Goal: Transaction & Acquisition: Purchase product/service

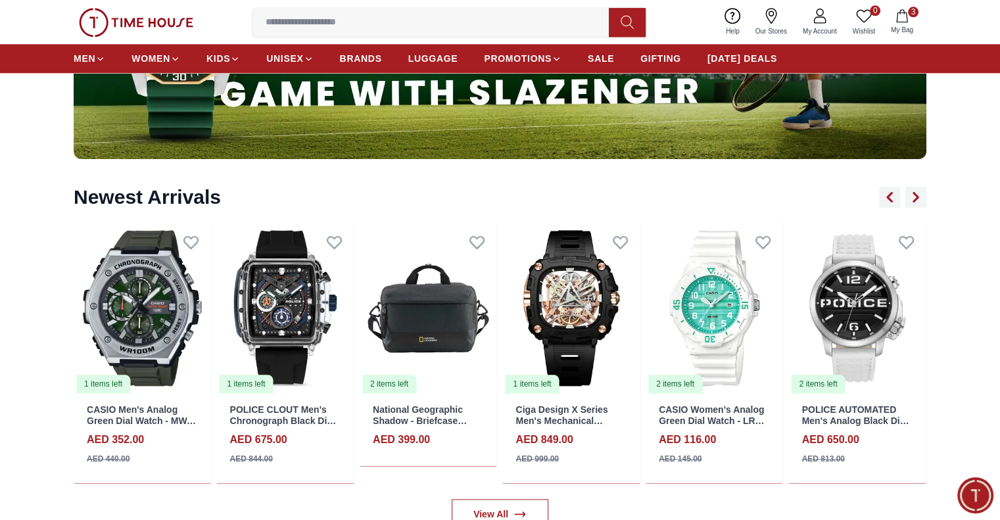
scroll to position [1540, 0]
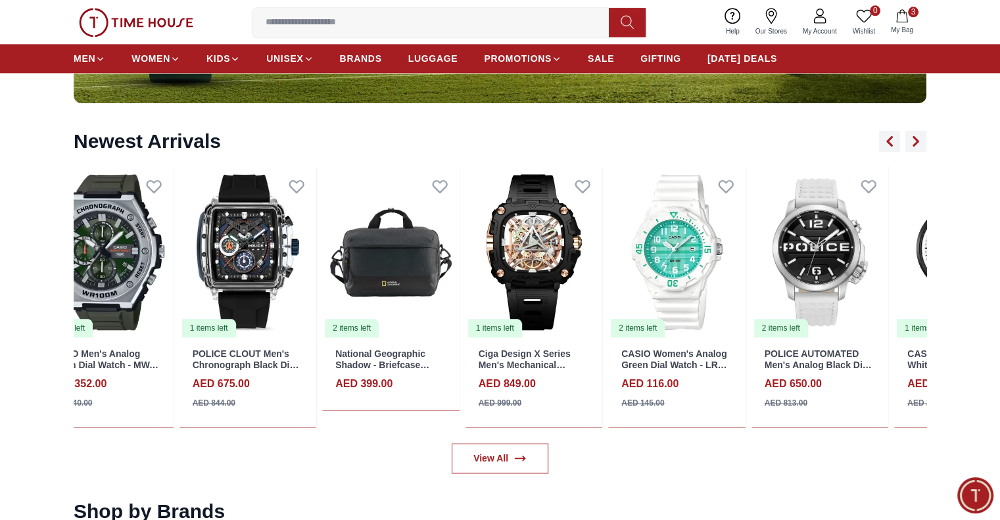
click at [322, 231] on img at bounding box center [390, 252] width 137 height 172
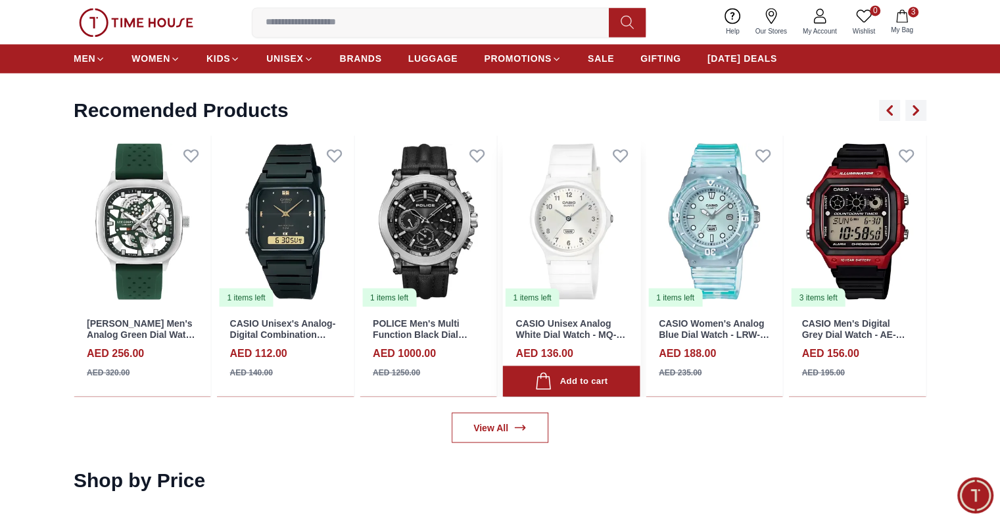
scroll to position [2263, 0]
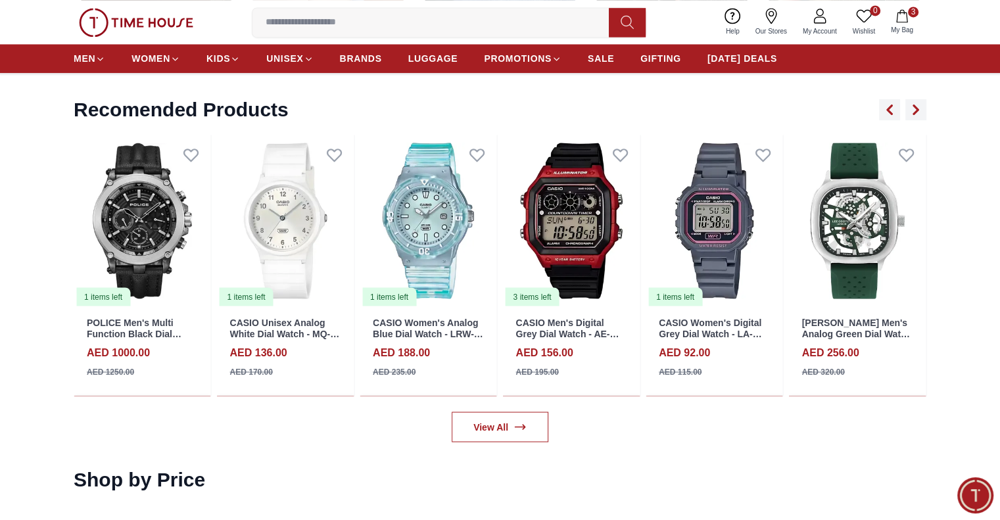
click at [355, 70] on nav "MEN WOMEN KIDS UNISEX BRANDS LUGGAGE PROMOTIONS SALE GIFTING DIWALI DEALS" at bounding box center [425, 58] width 703 height 29
click at [355, 57] on span "BRANDS" at bounding box center [361, 58] width 42 height 13
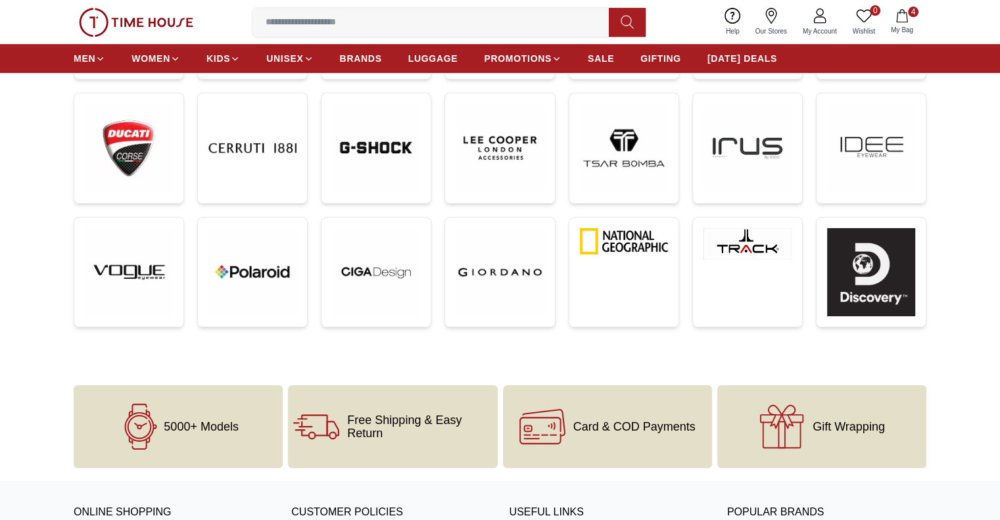
scroll to position [440, 0]
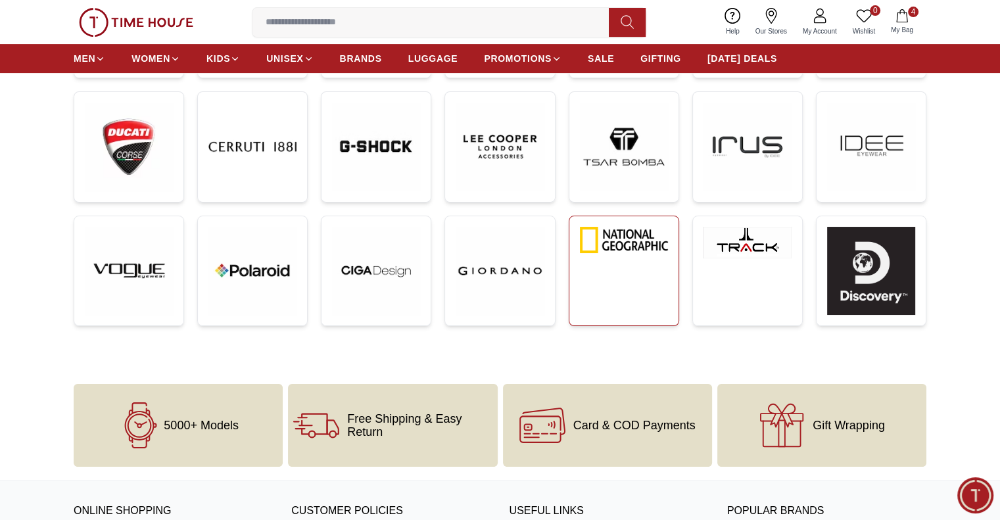
click at [604, 261] on link at bounding box center [623, 271] width 110 height 110
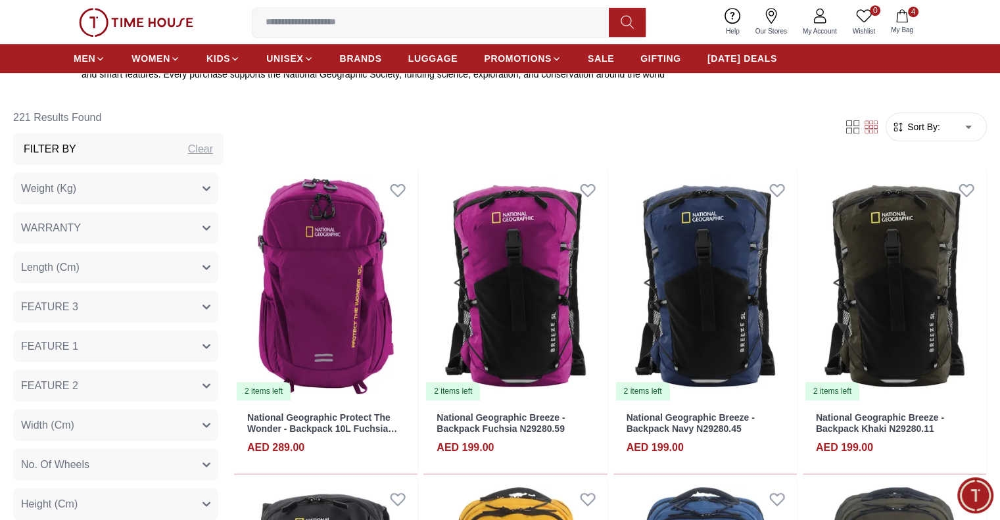
scroll to position [799, 0]
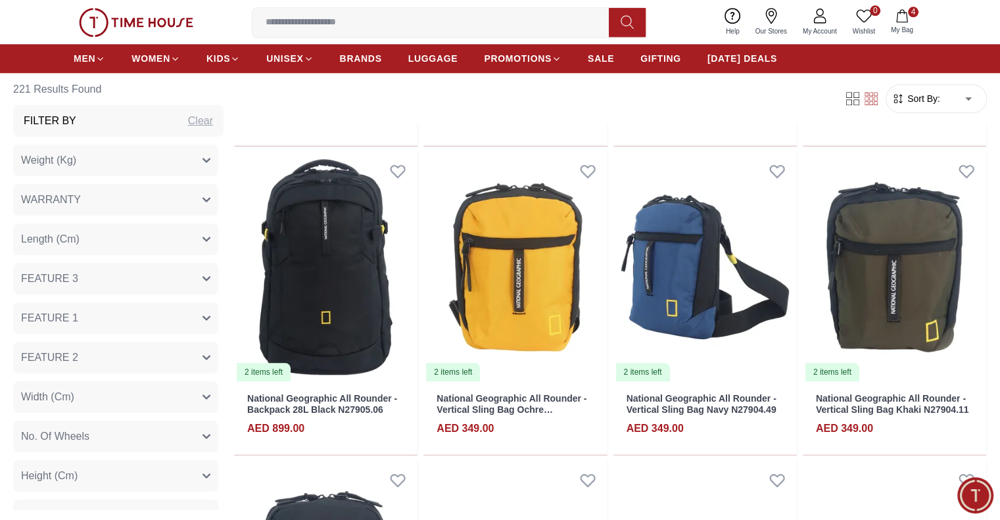
scroll to position [1454, 0]
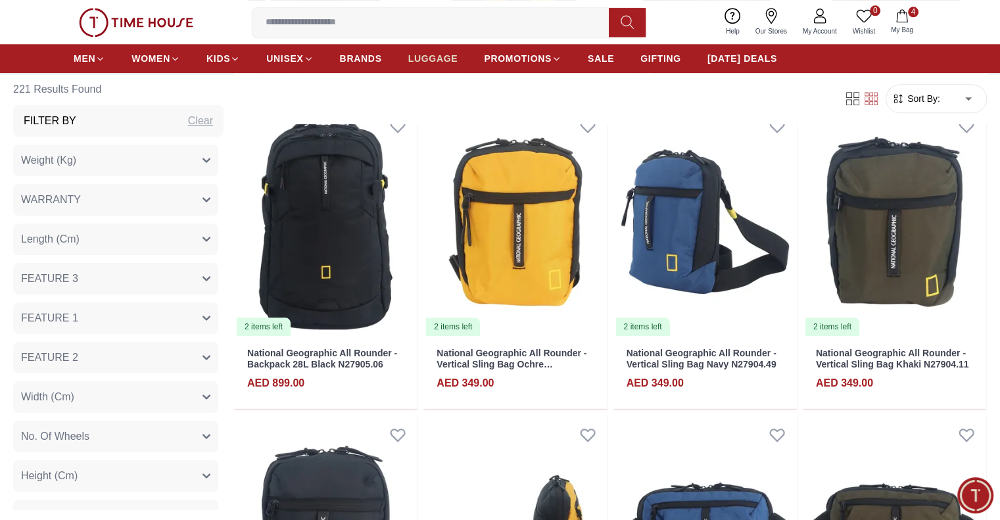
click at [429, 60] on span "LUGGAGE" at bounding box center [433, 58] width 50 height 13
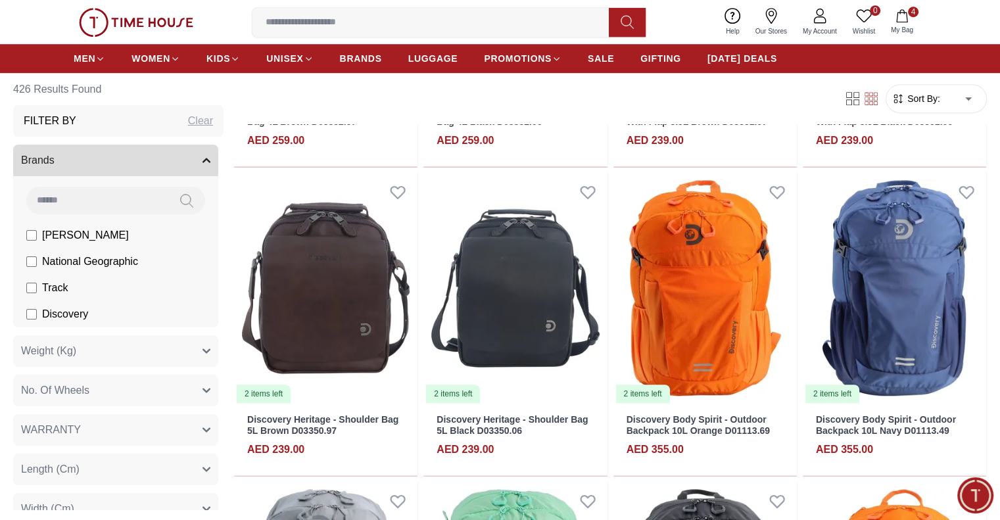
scroll to position [822, 0]
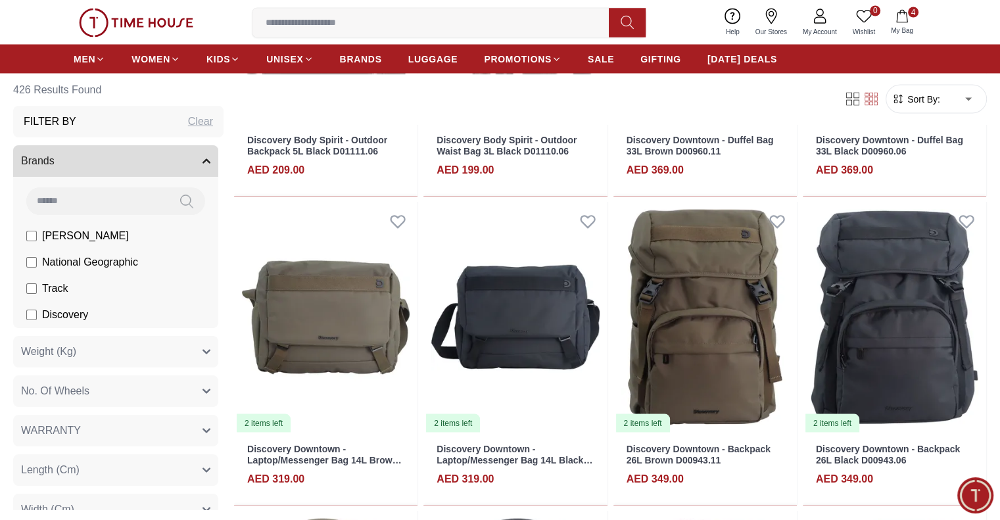
scroll to position [2487, 0]
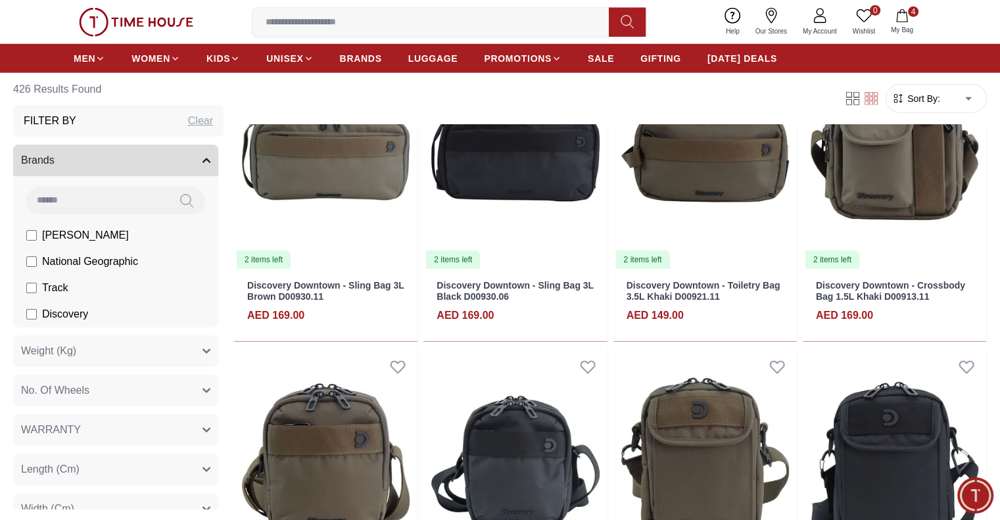
scroll to position [3267, 0]
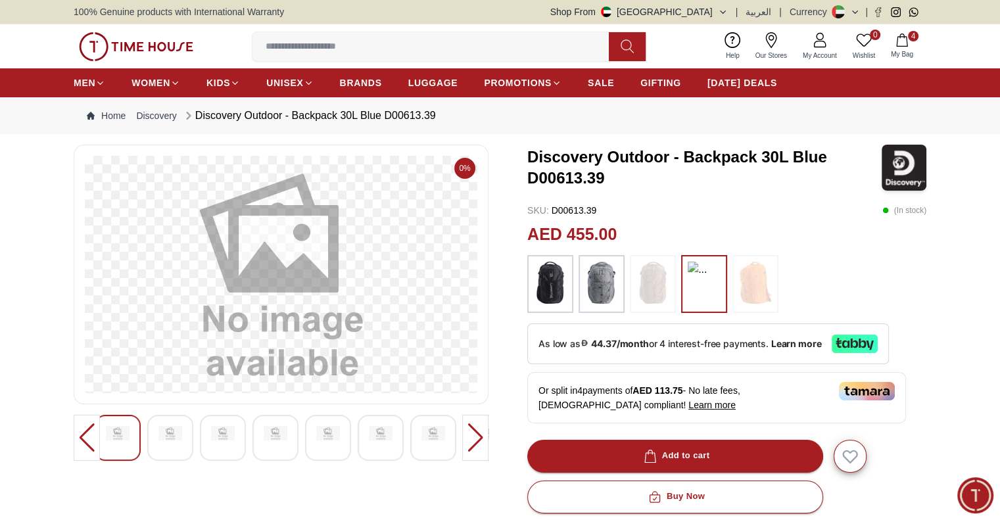
click at [657, 286] on img at bounding box center [652, 283] width 33 height 42
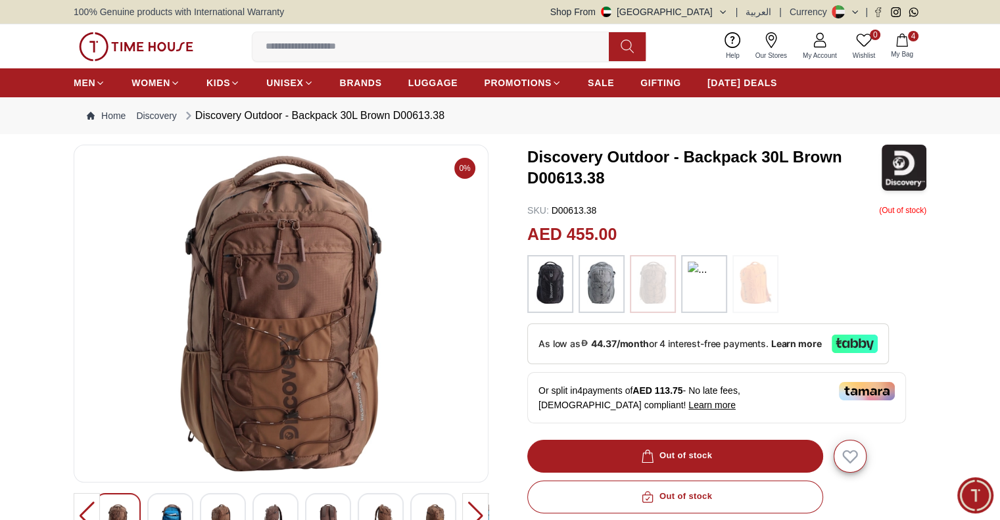
click at [709, 290] on img at bounding box center [703, 284] width 33 height 45
drag, startPoint x: 609, startPoint y: 170, endPoint x: 523, endPoint y: 178, distance: 86.4
click at [523, 178] on div "0% Discovery Outdoor - Backpack 30L Brown D00613.38 SKU : D00613.38 ( Out of st…" at bounding box center [500, 493] width 852 height 696
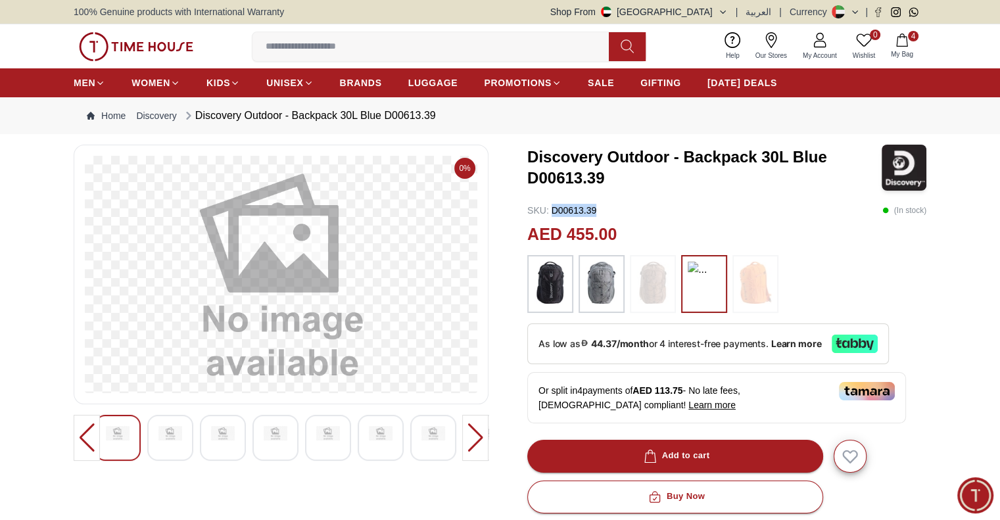
drag, startPoint x: 602, startPoint y: 208, endPoint x: 549, endPoint y: 211, distance: 52.6
click at [549, 211] on div "SKU : D00613.39 ( In stock )" at bounding box center [726, 210] width 399 height 13
copy p "D00613.39"
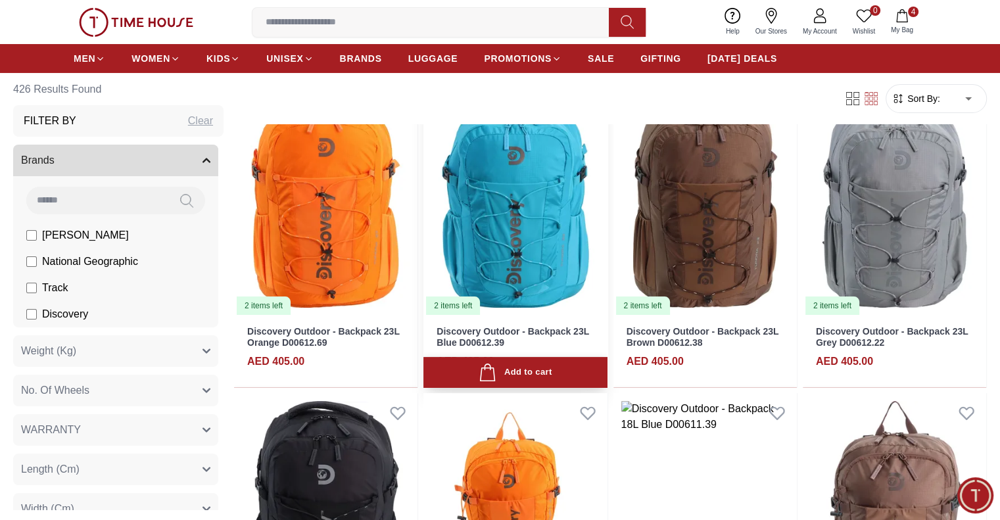
scroll to position [197, 0]
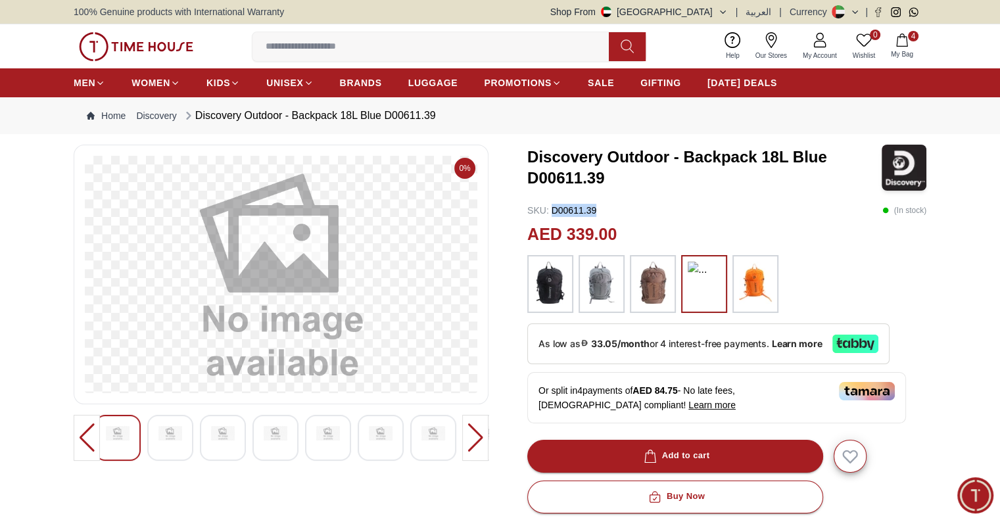
drag, startPoint x: 599, startPoint y: 205, endPoint x: 552, endPoint y: 210, distance: 46.9
click at [552, 210] on div "SKU : D00611.39 ( In stock )" at bounding box center [726, 210] width 399 height 13
copy p "D00611.39"
click at [659, 295] on img at bounding box center [652, 283] width 33 height 42
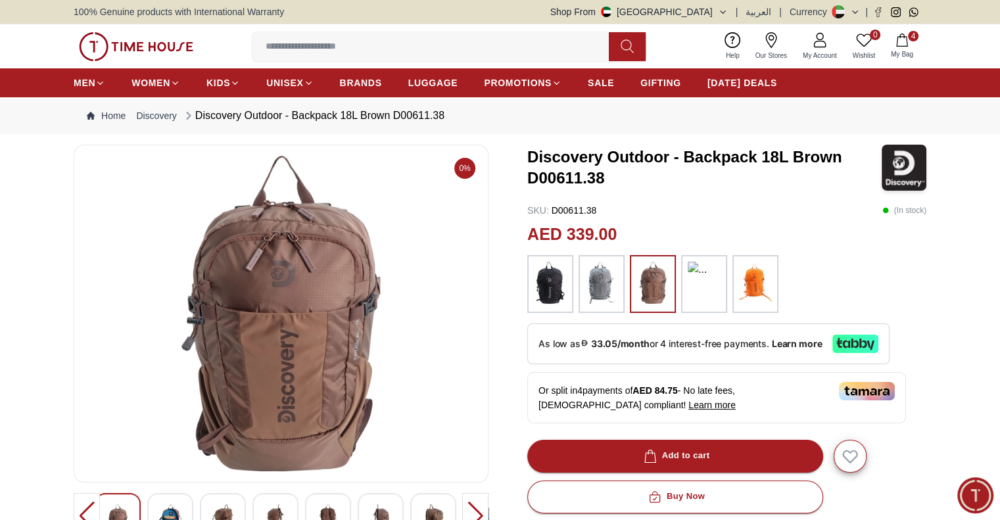
click at [698, 297] on img at bounding box center [703, 284] width 33 height 45
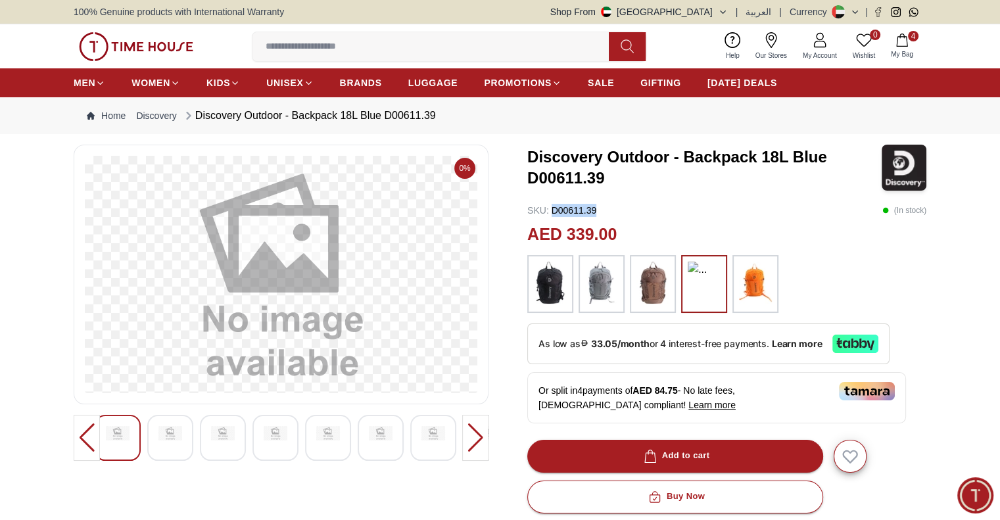
drag, startPoint x: 605, startPoint y: 210, endPoint x: 549, endPoint y: 212, distance: 55.2
click at [549, 212] on div "SKU : D00611.39 ( In stock )" at bounding box center [726, 210] width 399 height 13
copy p "D00611.39"
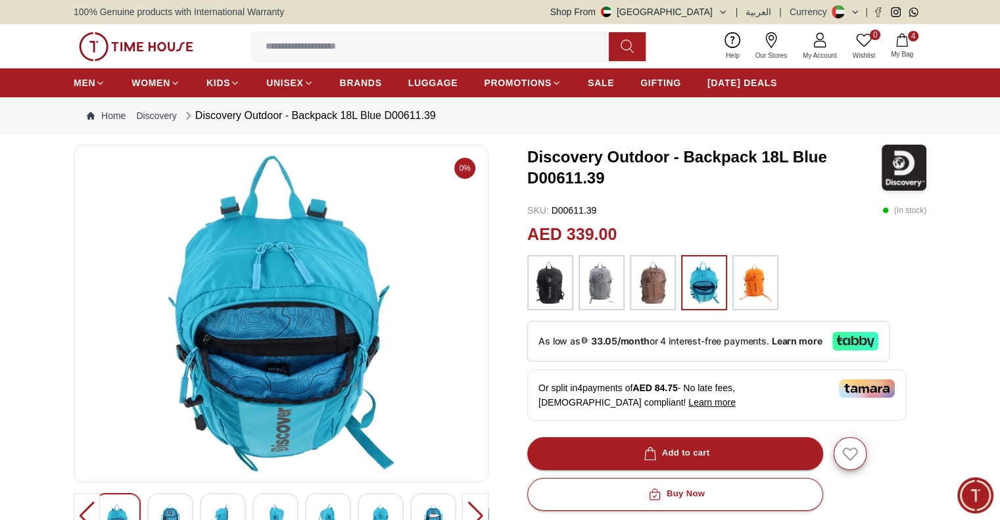
scroll to position [197, 0]
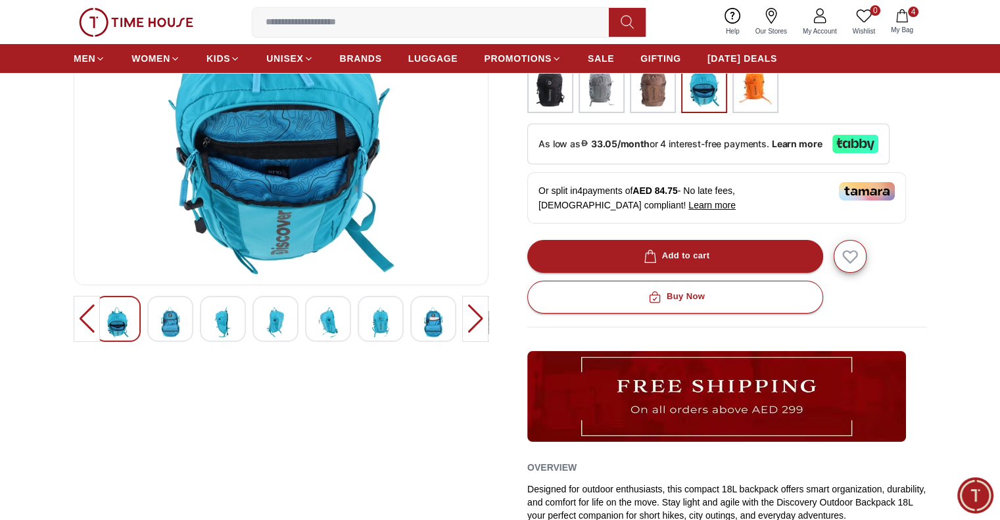
click at [158, 315] on img at bounding box center [170, 322] width 24 height 30
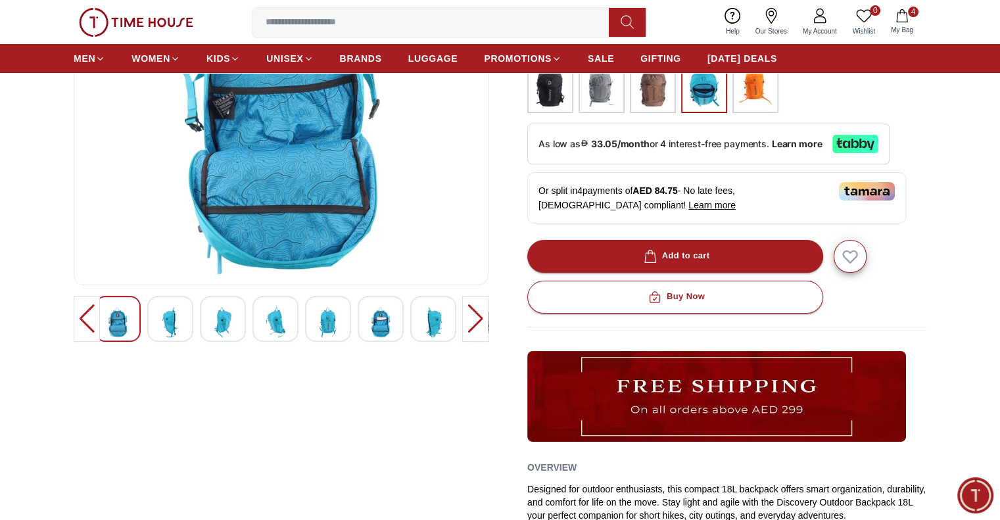
click at [168, 320] on img at bounding box center [170, 322] width 24 height 30
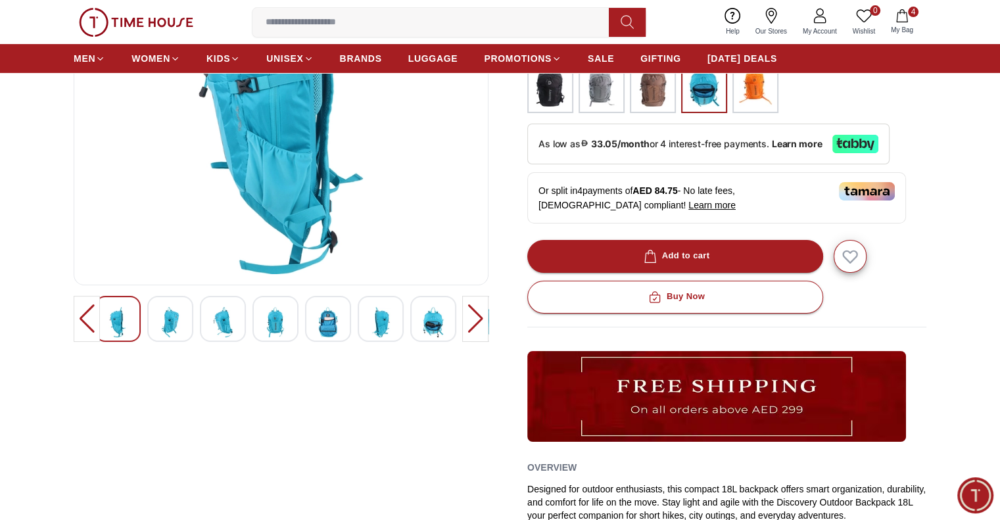
click at [198, 320] on div at bounding box center [175, 319] width 373 height 46
click at [170, 320] on img at bounding box center [170, 322] width 24 height 30
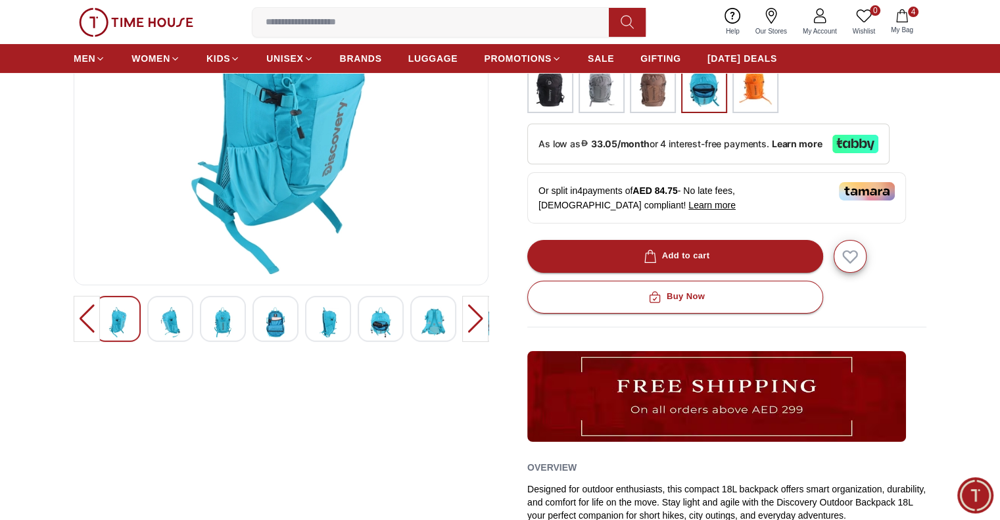
click at [179, 317] on img at bounding box center [170, 322] width 24 height 30
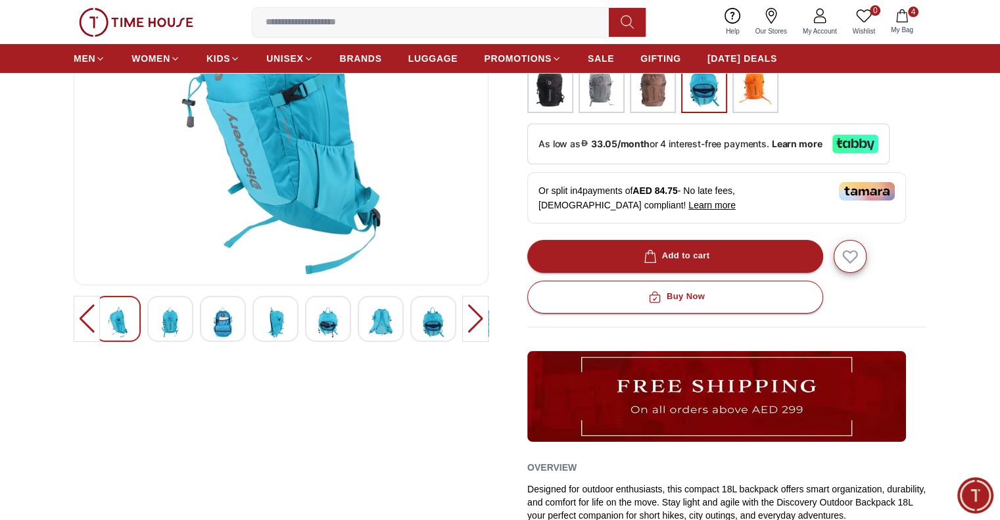
click at [179, 317] on img at bounding box center [170, 322] width 24 height 30
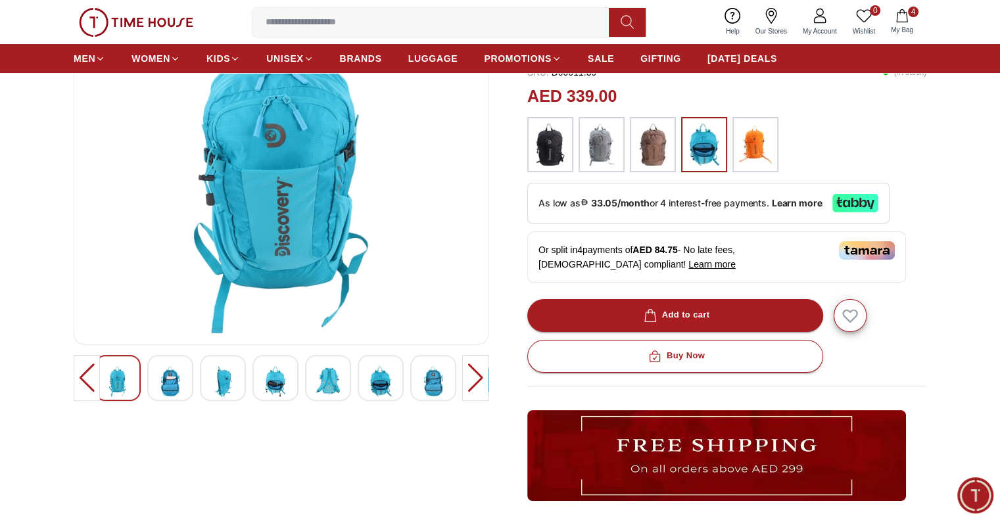
scroll to position [66, 0]
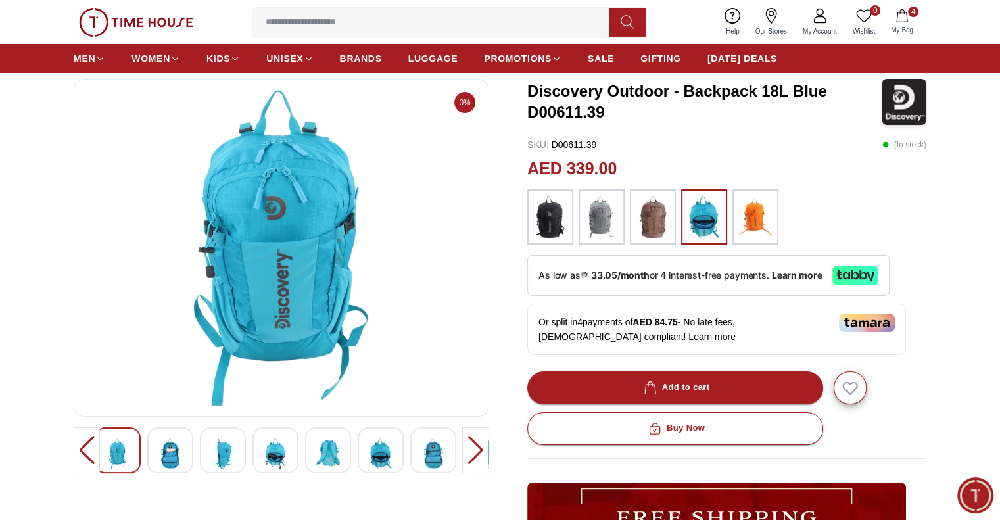
click at [175, 436] on div at bounding box center [170, 450] width 46 height 46
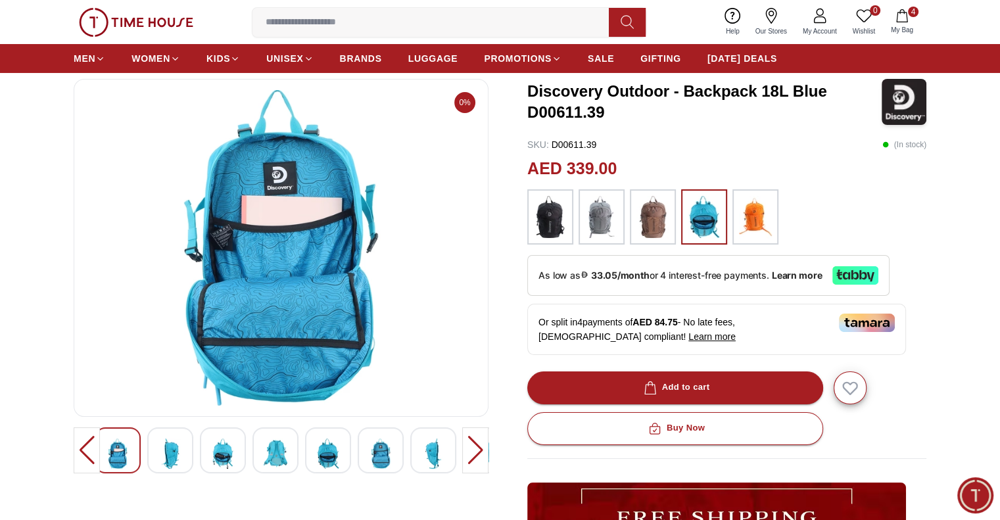
click at [177, 451] on img at bounding box center [170, 453] width 24 height 30
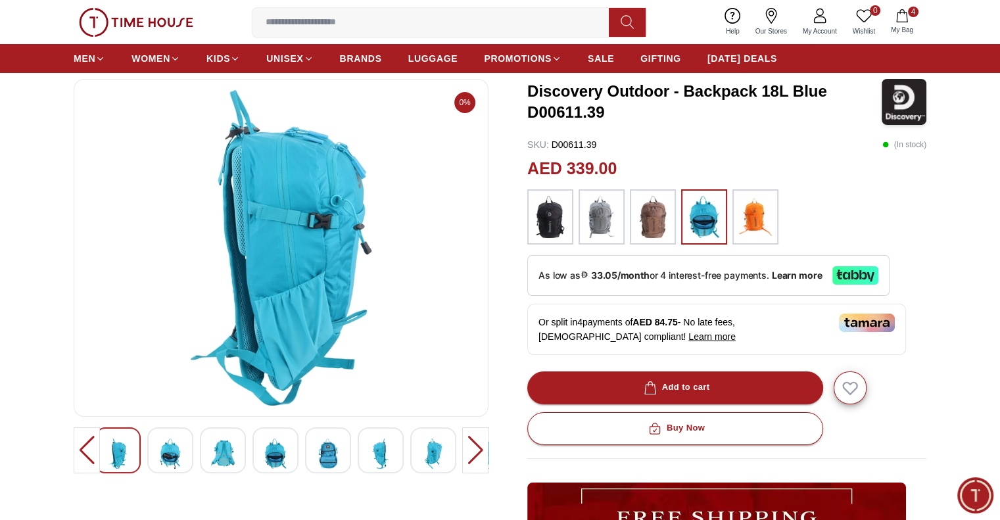
click at [188, 451] on div at bounding box center [170, 450] width 46 height 46
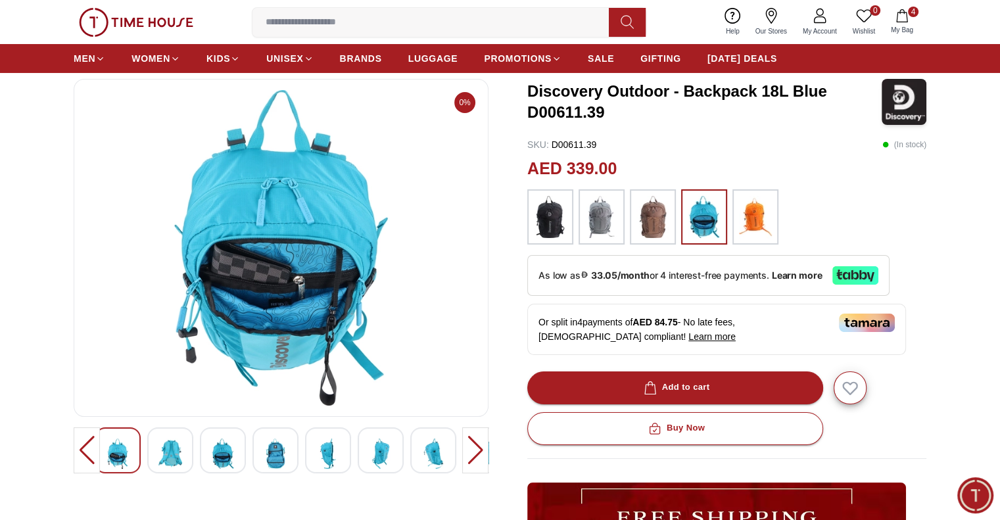
click at [187, 451] on div at bounding box center [170, 450] width 46 height 46
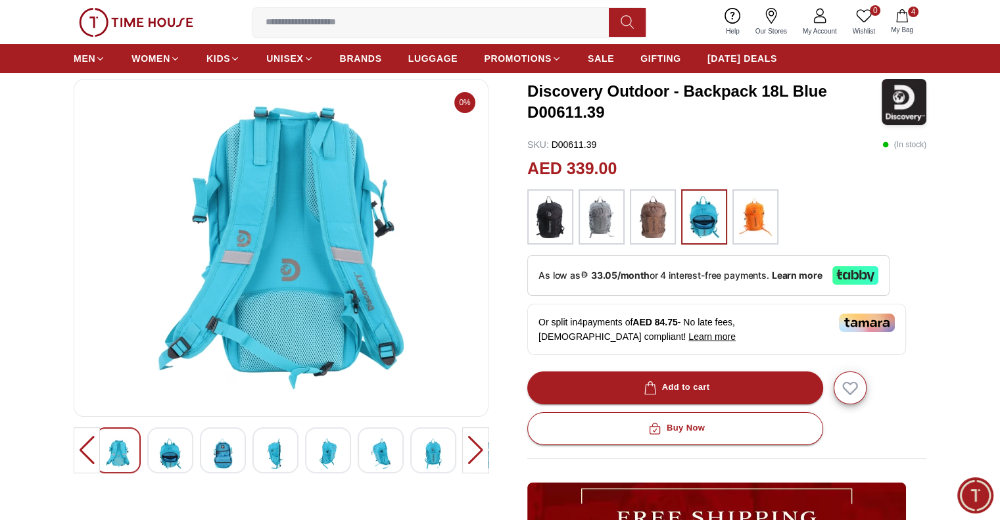
click at [187, 451] on div at bounding box center [170, 450] width 46 height 46
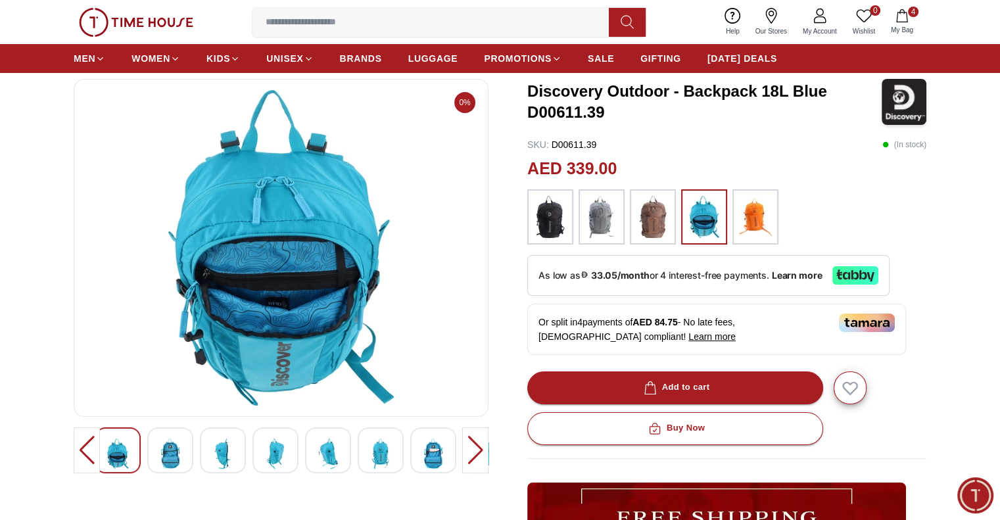
click at [187, 451] on div at bounding box center [170, 450] width 46 height 46
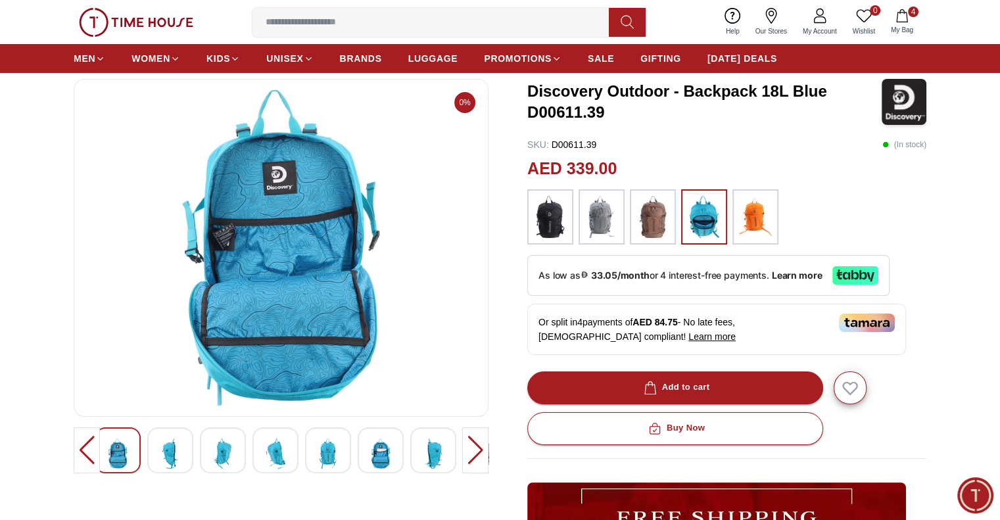
click at [187, 451] on div at bounding box center [170, 450] width 46 height 46
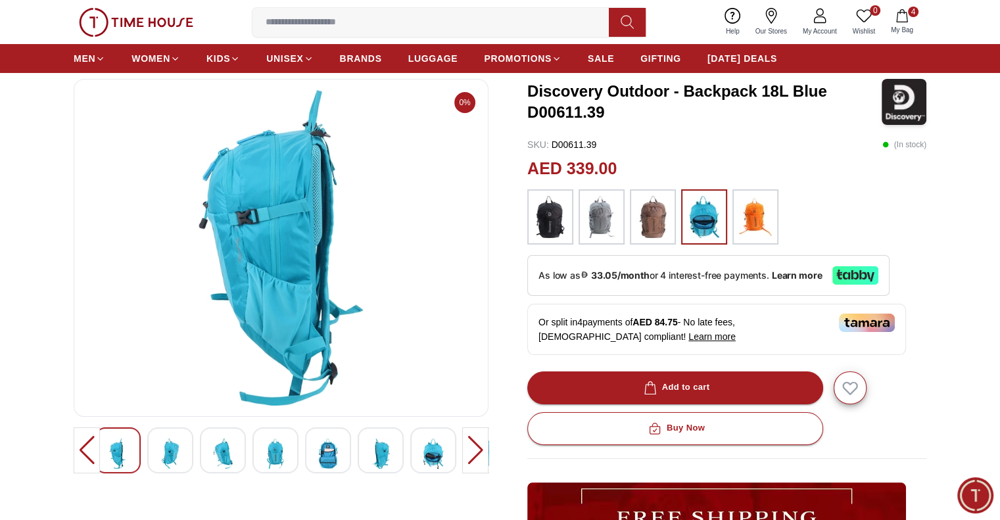
click at [187, 451] on div at bounding box center [170, 450] width 46 height 46
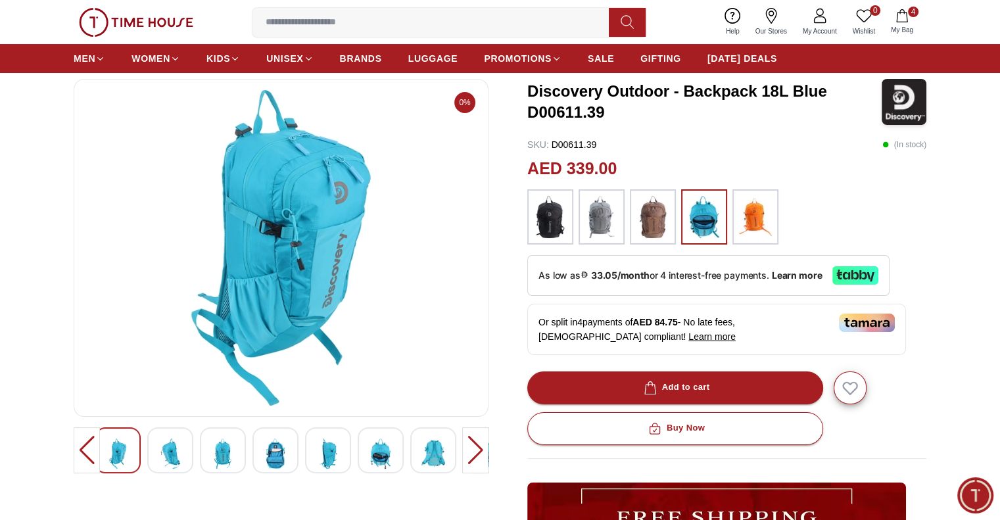
click at [187, 451] on div at bounding box center [170, 450] width 46 height 46
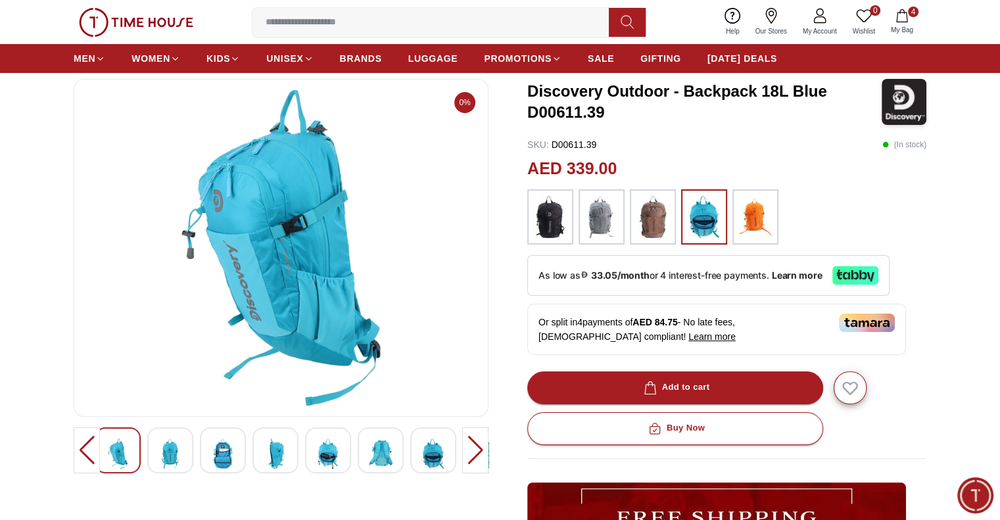
click at [187, 451] on div at bounding box center [170, 450] width 46 height 46
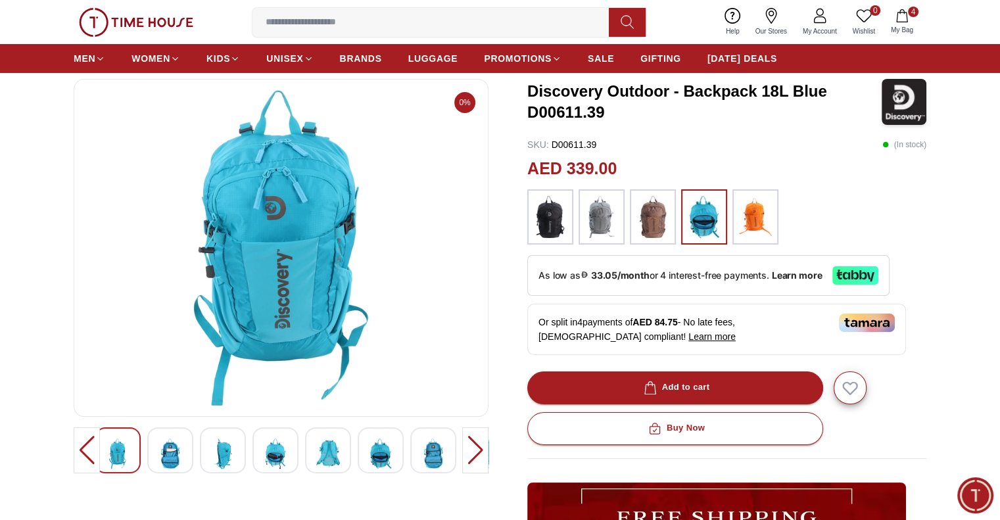
click at [187, 451] on div at bounding box center [170, 450] width 46 height 46
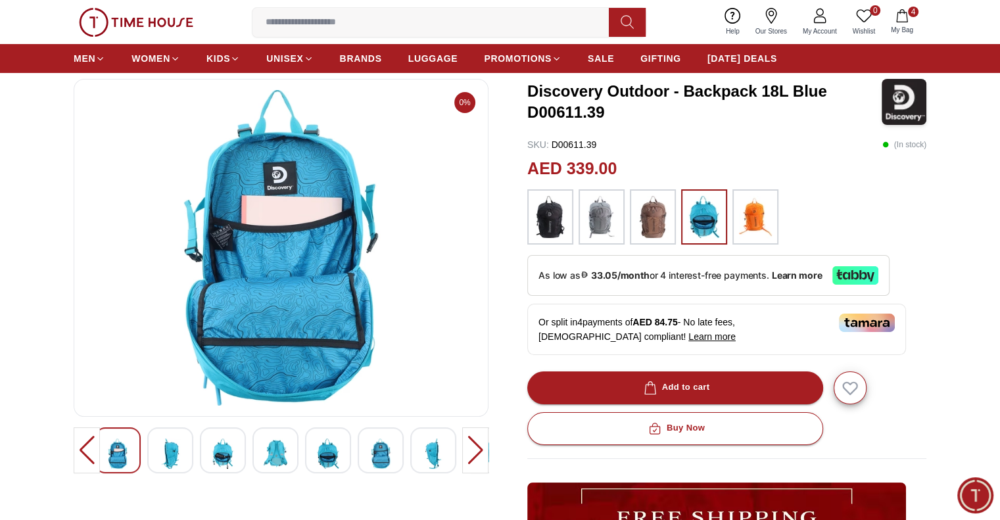
click at [181, 449] on img at bounding box center [170, 453] width 24 height 30
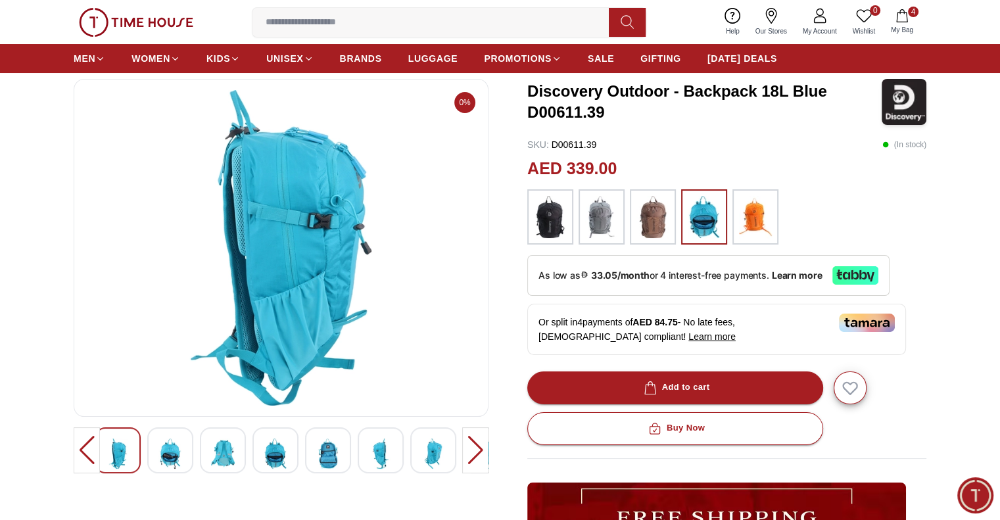
click at [181, 449] on img at bounding box center [170, 453] width 24 height 30
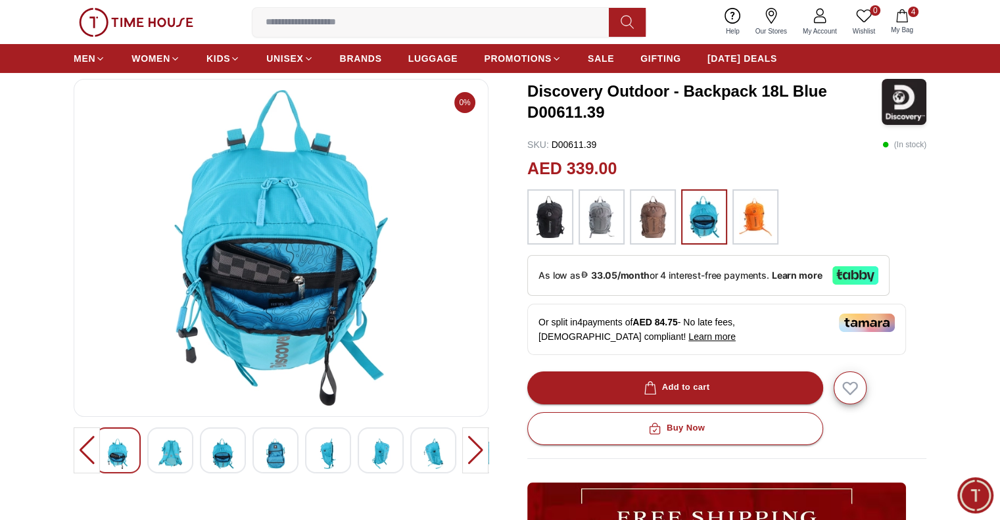
click at [181, 449] on img at bounding box center [170, 453] width 24 height 30
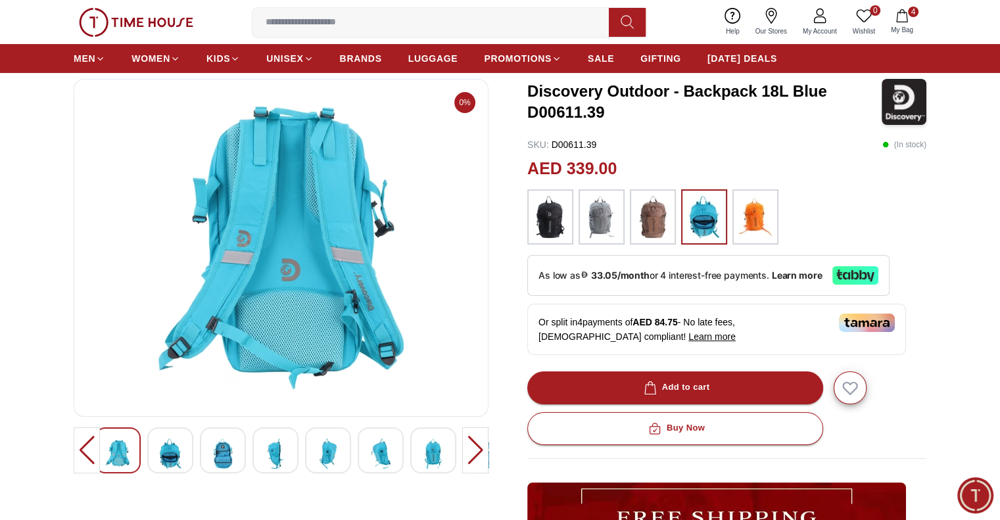
click at [181, 449] on img at bounding box center [170, 453] width 24 height 30
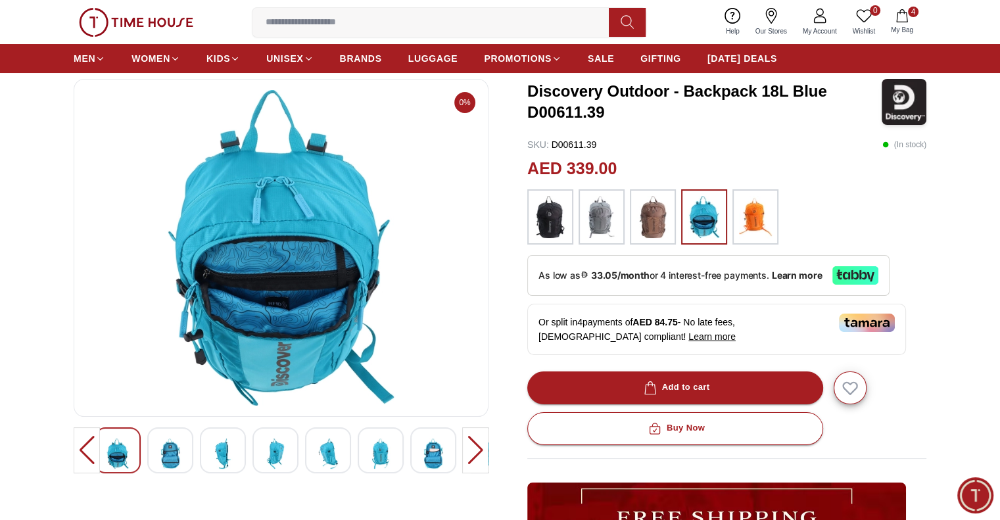
click at [181, 449] on img at bounding box center [170, 453] width 24 height 30
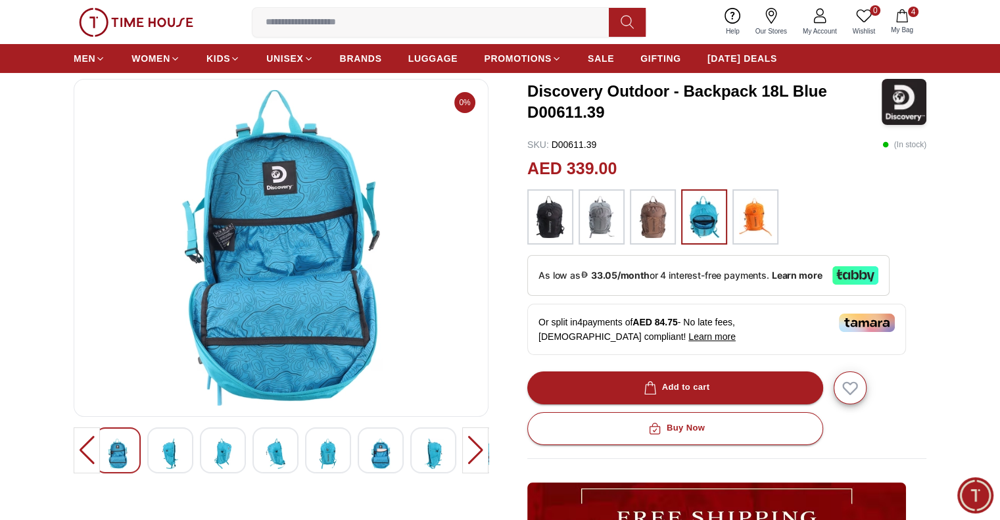
click at [181, 449] on img at bounding box center [170, 453] width 24 height 30
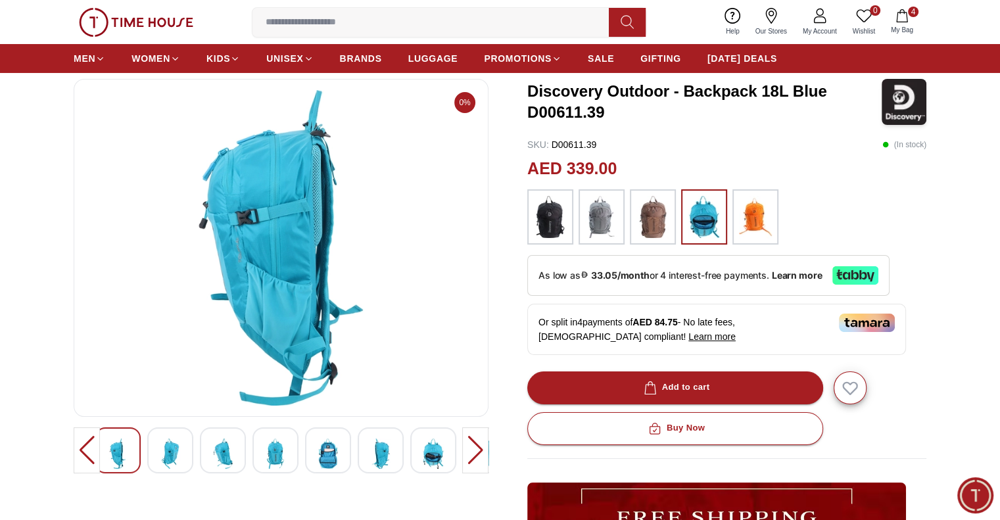
click at [181, 449] on img at bounding box center [170, 453] width 24 height 30
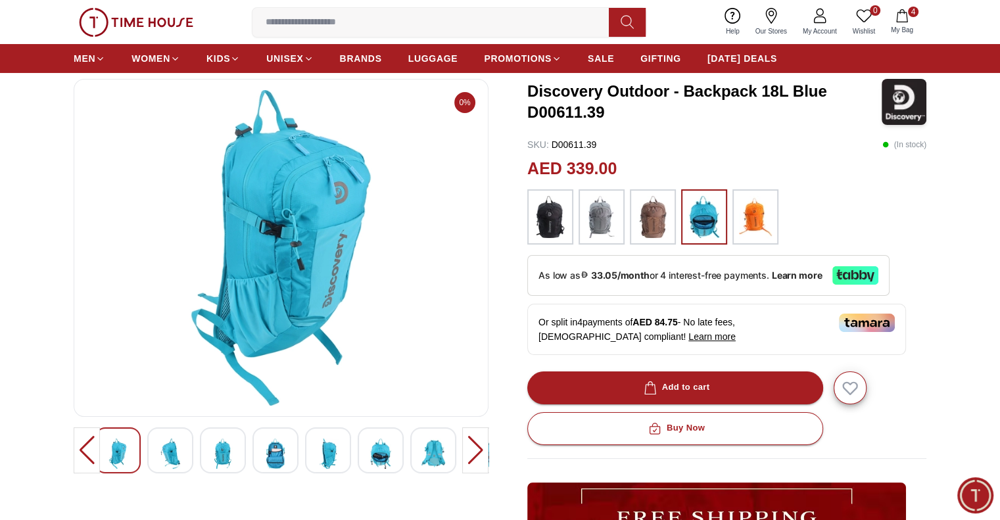
click at [181, 449] on img at bounding box center [170, 453] width 24 height 30
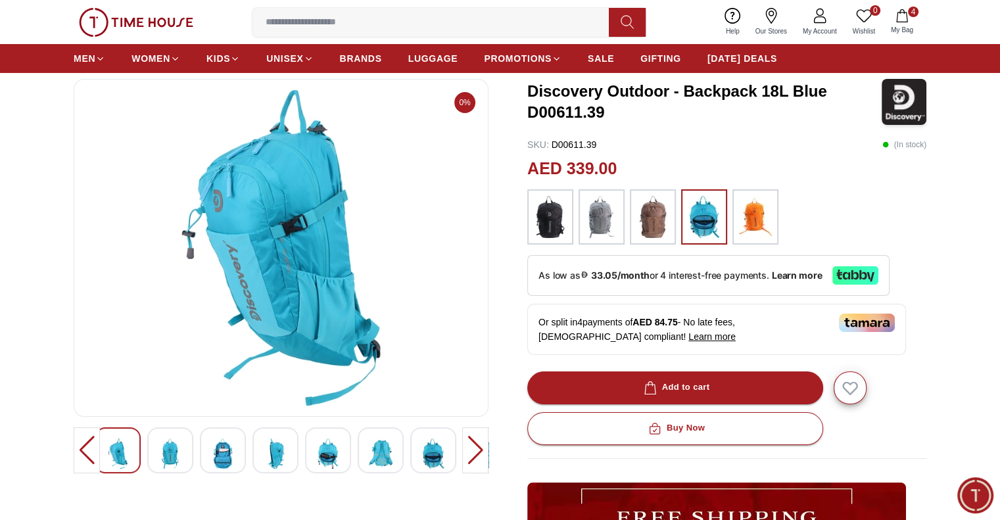
click at [181, 449] on img at bounding box center [170, 453] width 24 height 30
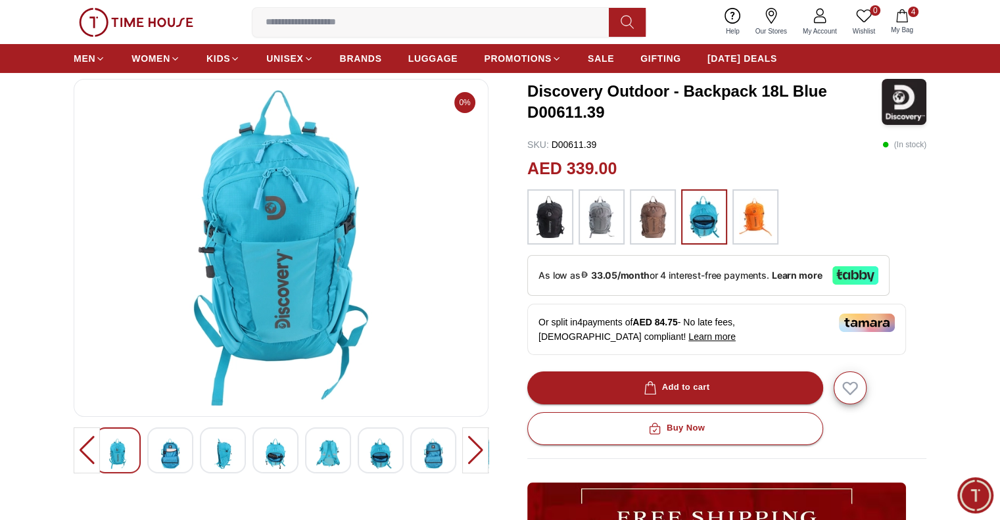
click at [181, 449] on img at bounding box center [170, 453] width 24 height 30
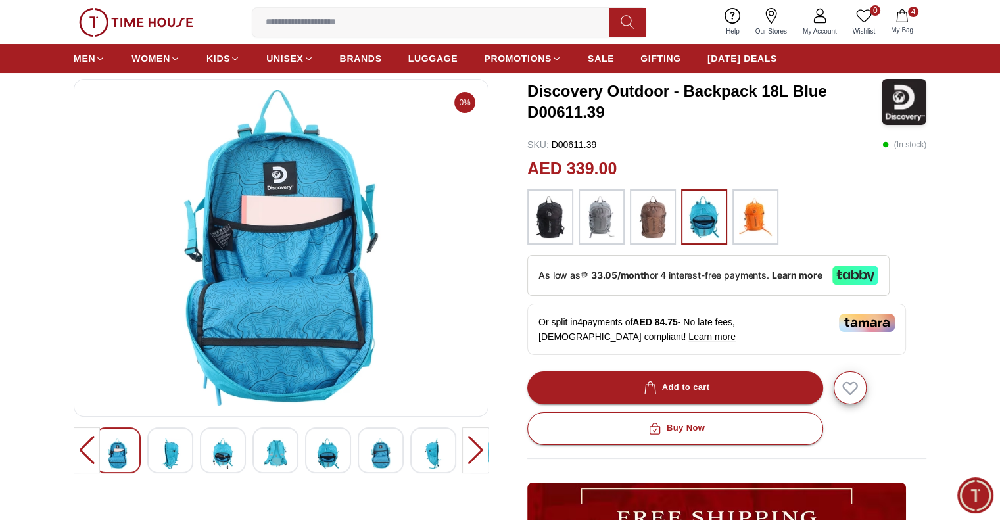
click at [181, 449] on img at bounding box center [170, 453] width 24 height 30
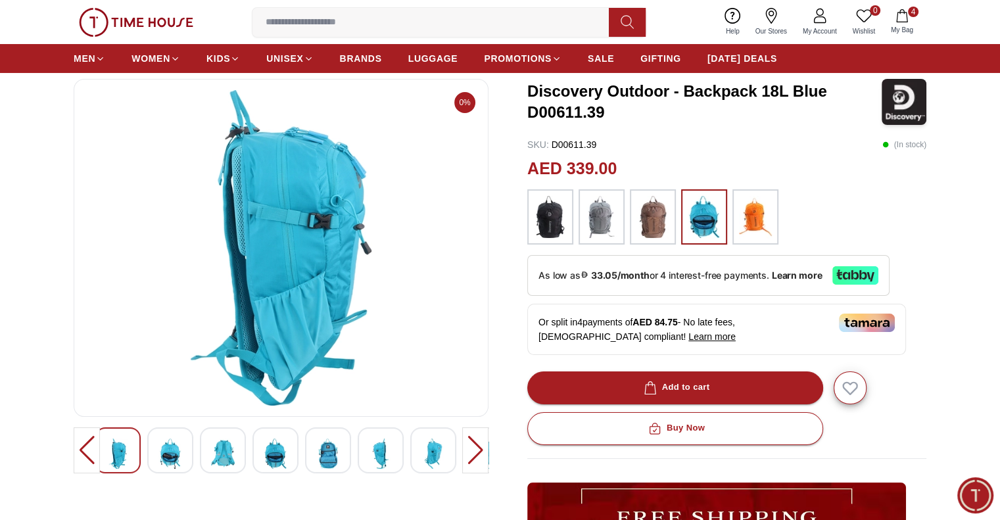
click at [181, 449] on img at bounding box center [170, 453] width 24 height 30
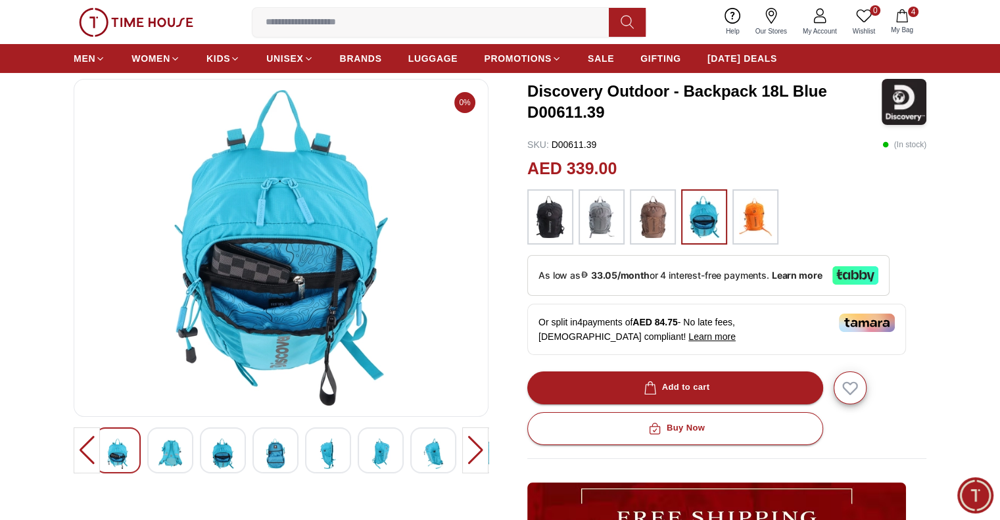
click at [181, 449] on img at bounding box center [170, 453] width 24 height 30
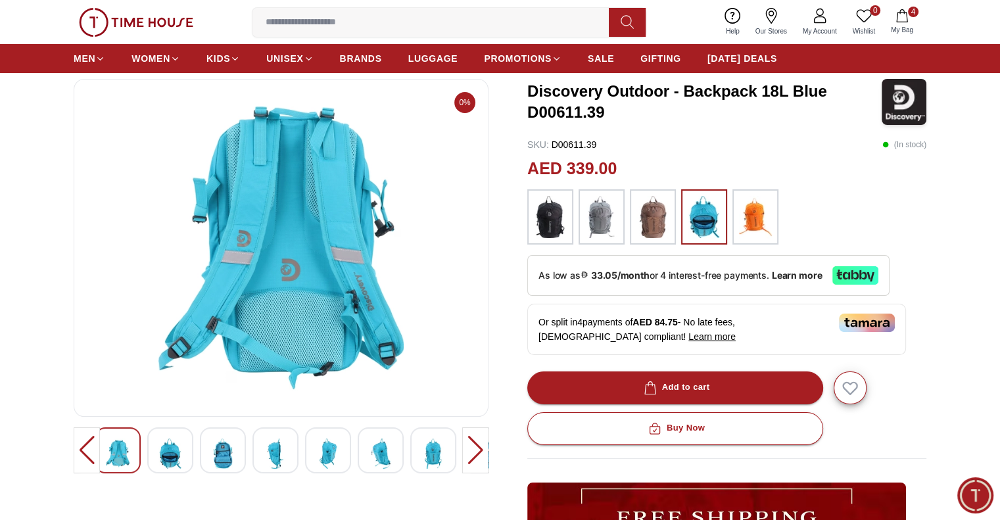
click at [181, 449] on img at bounding box center [170, 453] width 24 height 30
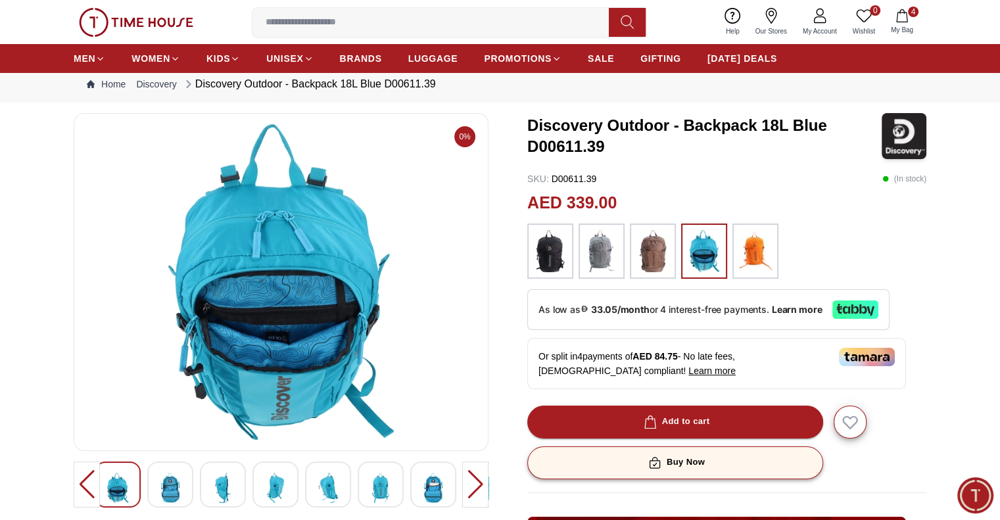
scroll to position [0, 0]
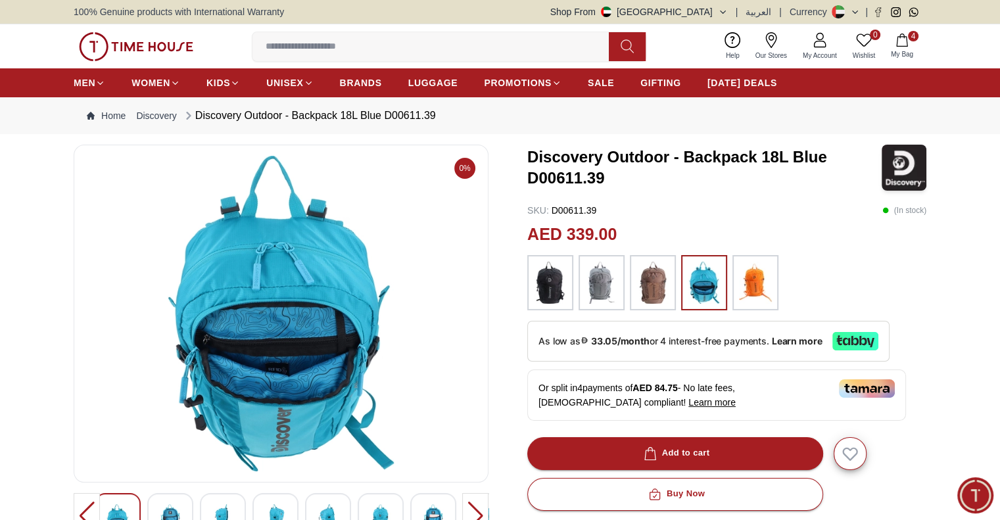
click at [118, 46] on img at bounding box center [136, 46] width 114 height 29
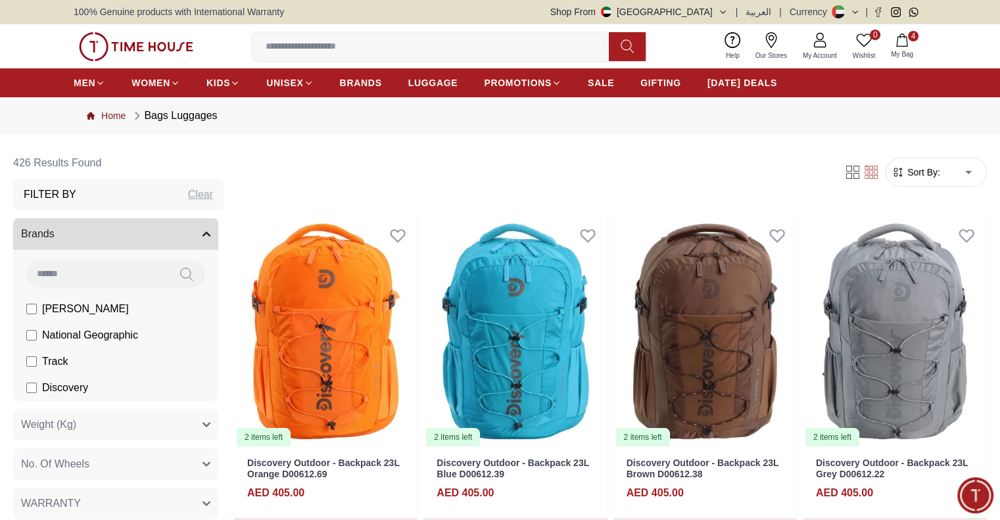
click at [113, 118] on link "Home" at bounding box center [106, 115] width 39 height 13
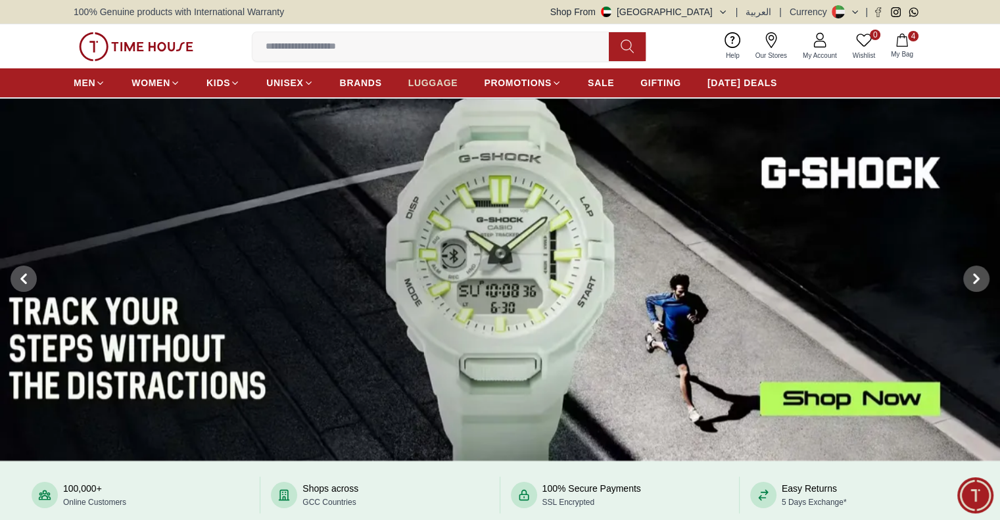
click at [429, 85] on span "LUGGAGE" at bounding box center [433, 82] width 50 height 13
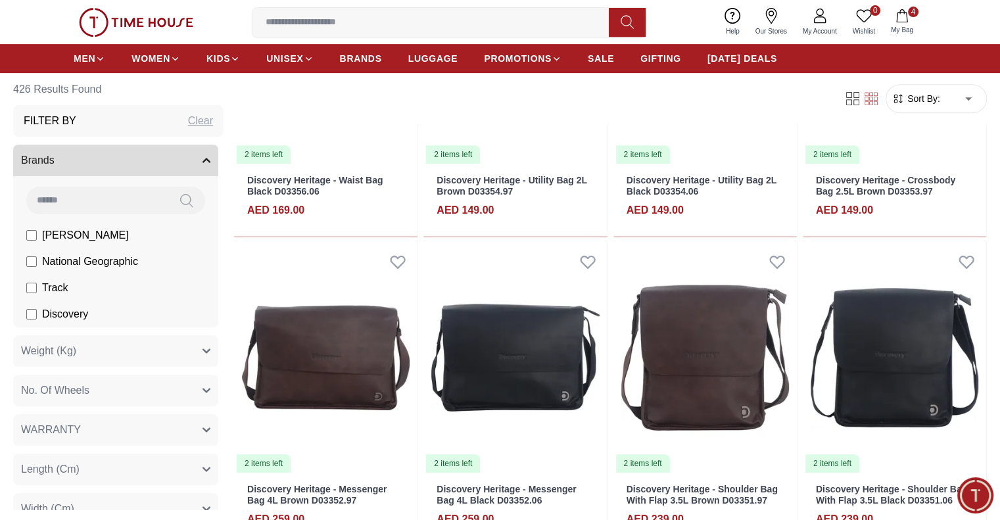
scroll to position [657, 0]
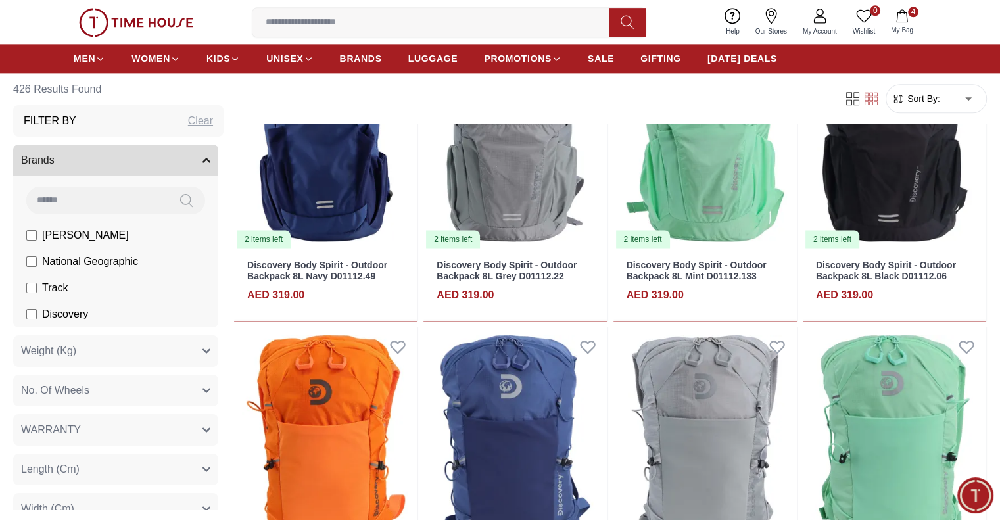
scroll to position [1577, 0]
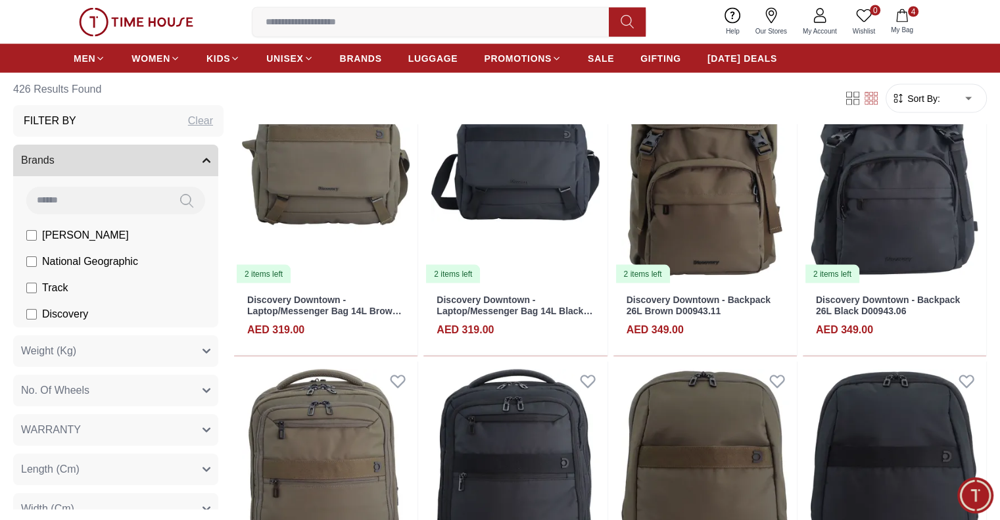
scroll to position [2563, 0]
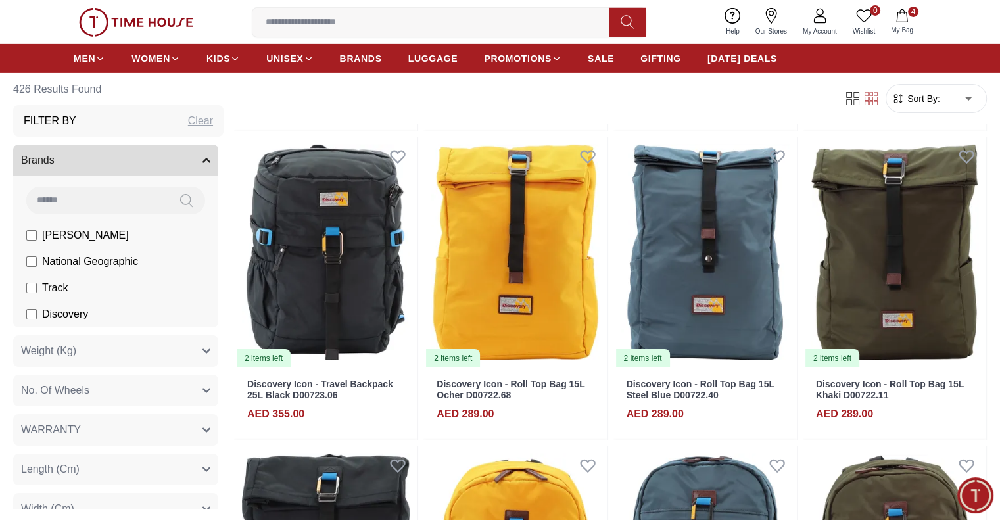
scroll to position [4534, 0]
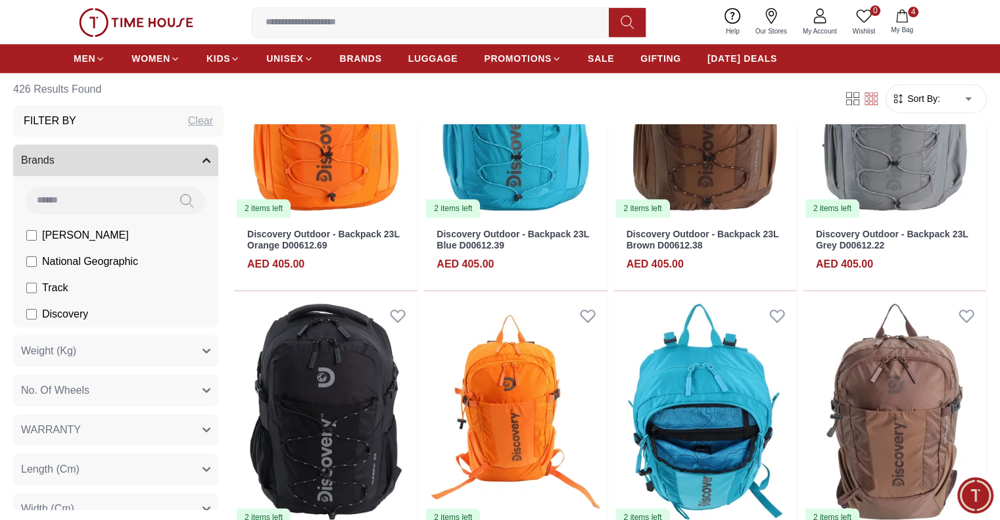
scroll to position [6440, 0]
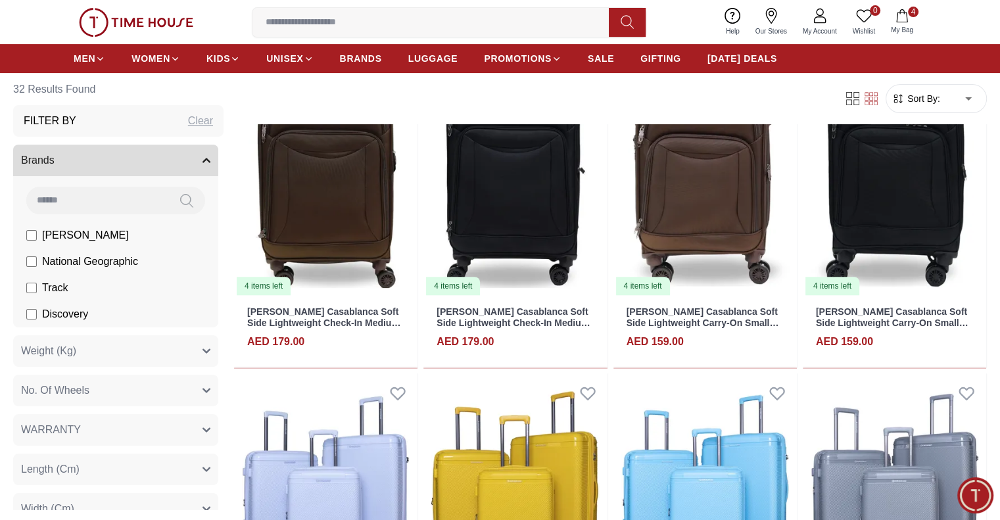
scroll to position [131, 0]
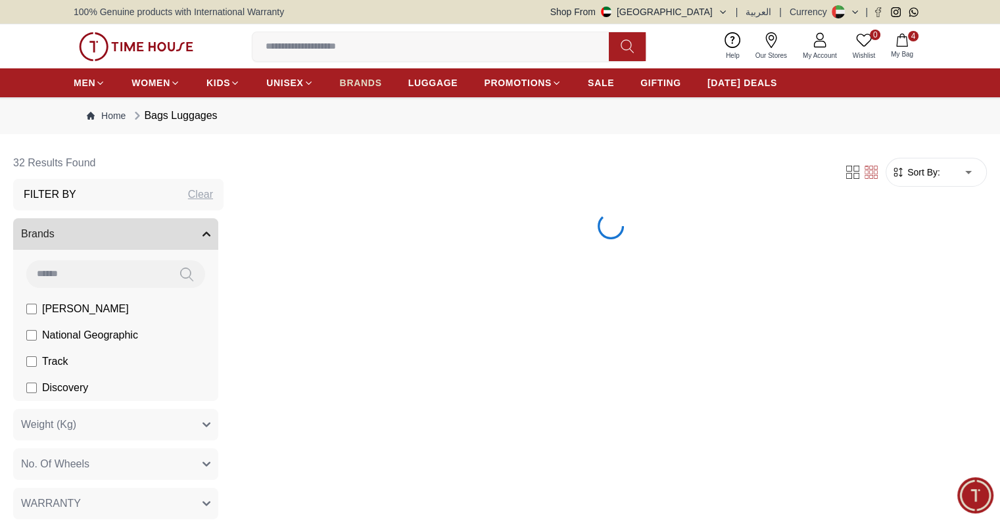
click at [364, 76] on span "BRANDS" at bounding box center [361, 82] width 42 height 13
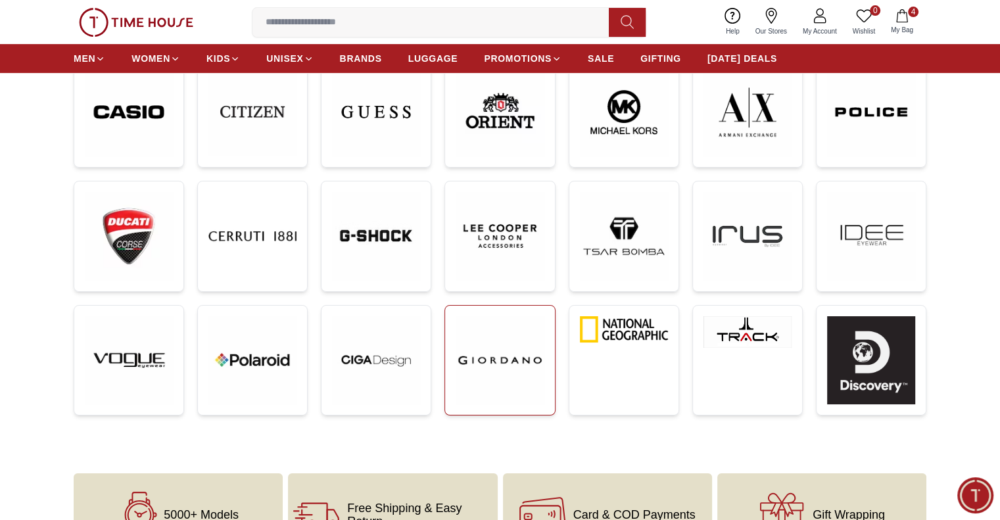
scroll to position [329, 0]
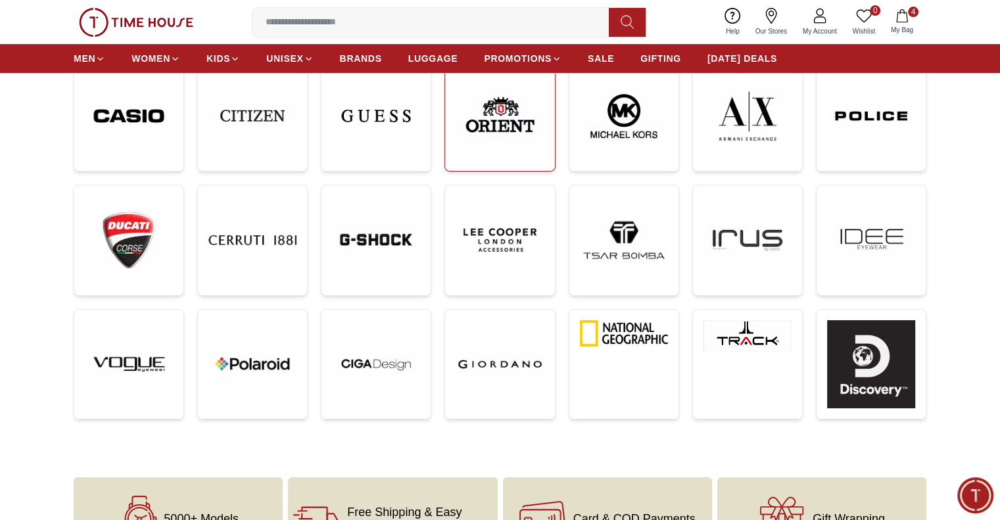
scroll to position [460, 0]
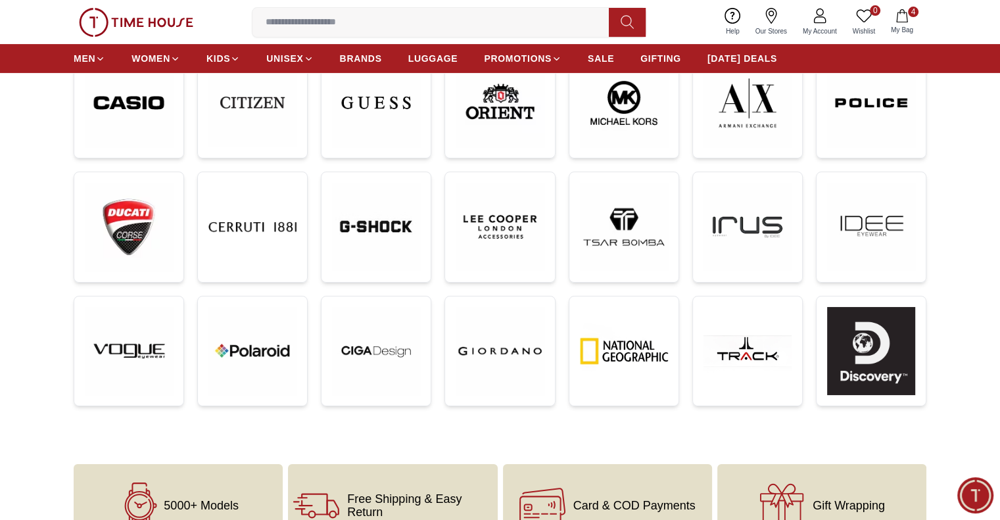
scroll to position [328, 0]
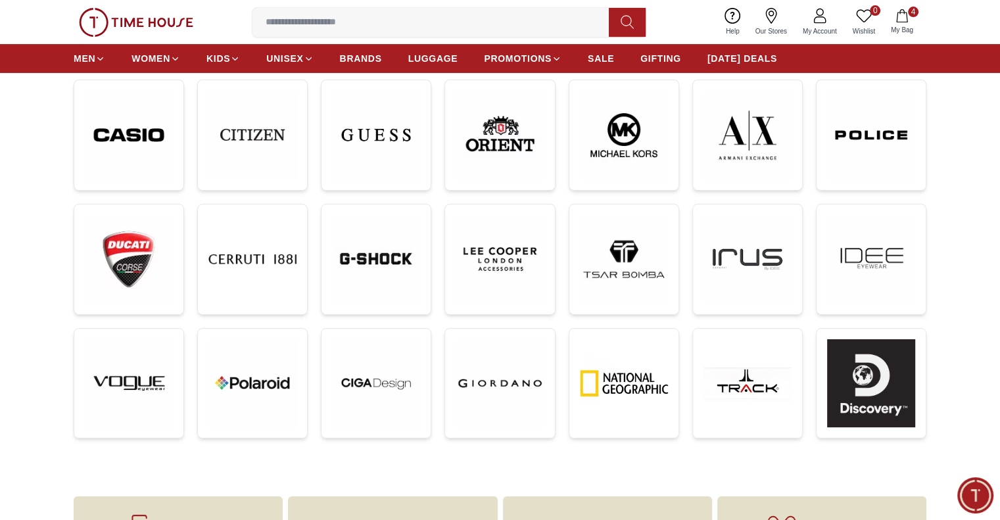
click at [915, 20] on button "4 My Bag" at bounding box center [902, 22] width 38 height 31
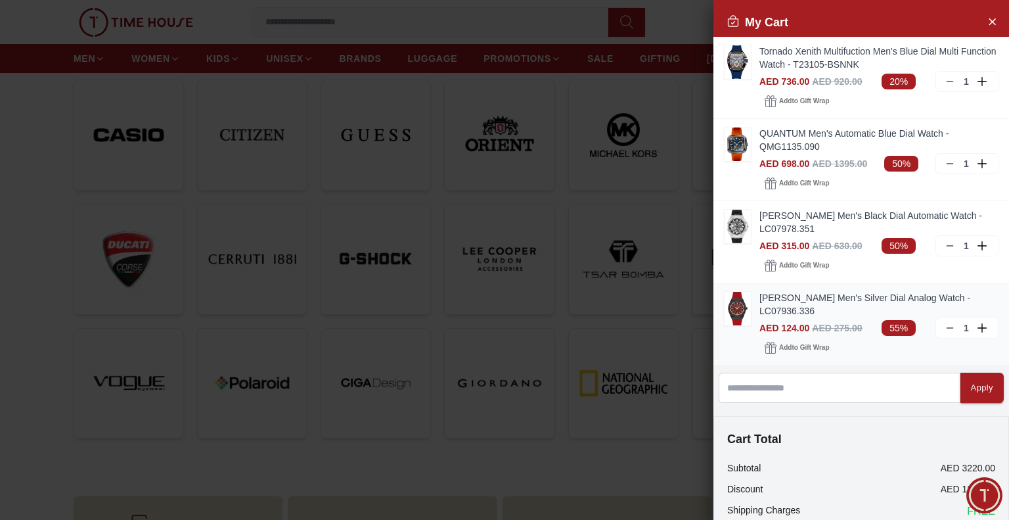
click at [945, 325] on icon at bounding box center [950, 328] width 11 height 11
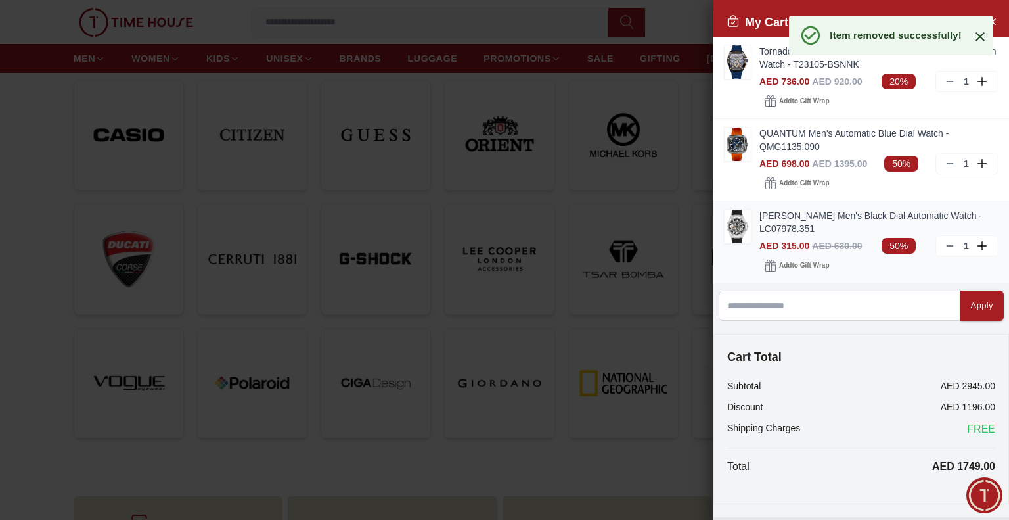
click at [945, 246] on icon at bounding box center [950, 246] width 11 height 11
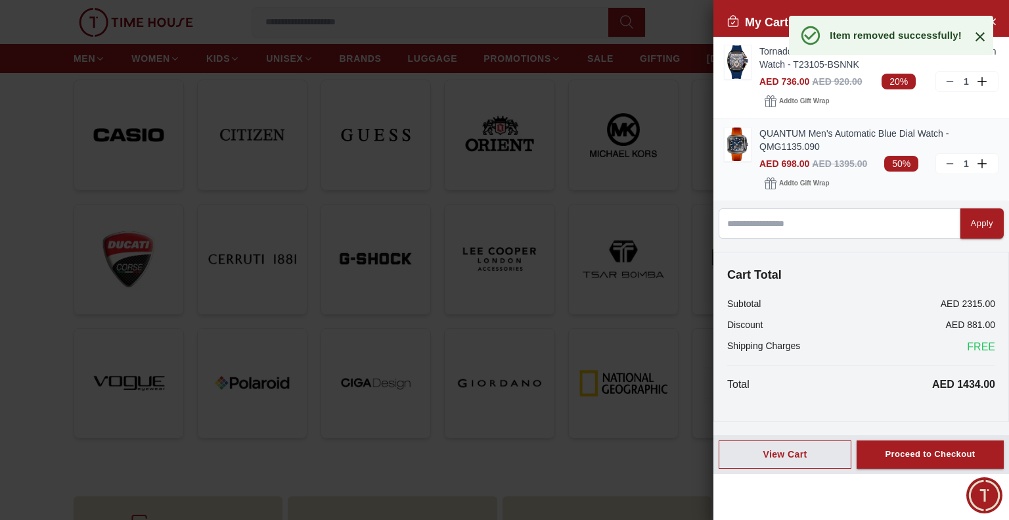
click at [944, 160] on div "1" at bounding box center [967, 163] width 63 height 21
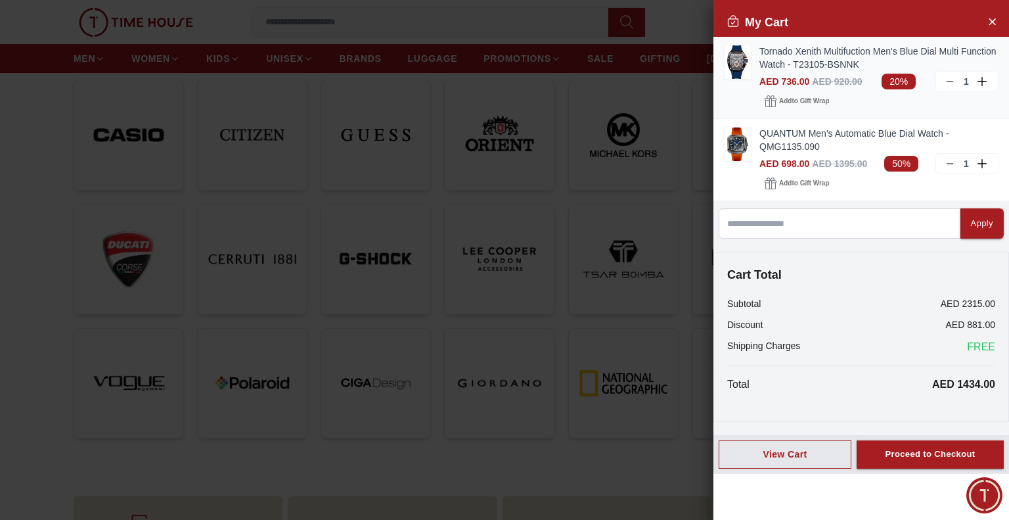
click at [952, 81] on icon at bounding box center [950, 81] width 11 height 11
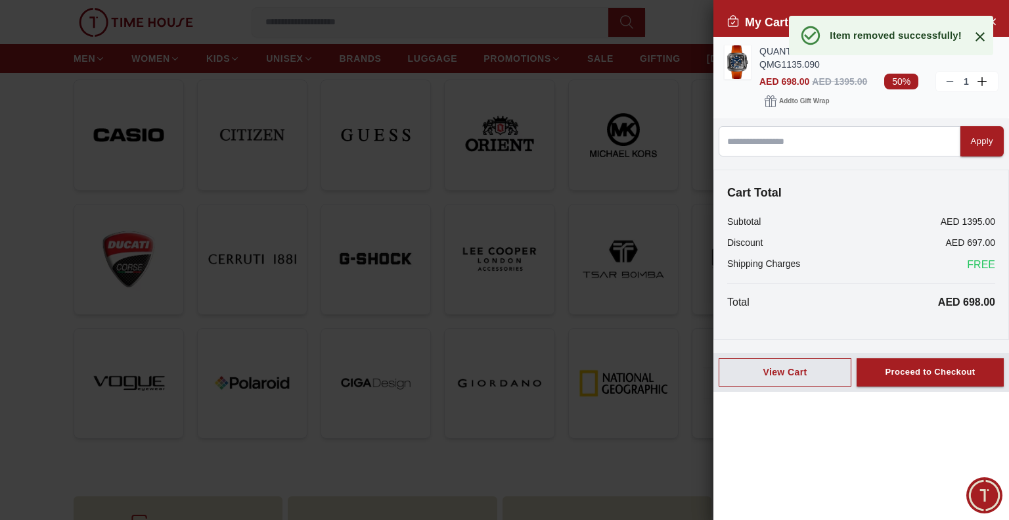
click at [950, 81] on line at bounding box center [950, 81] width 6 height 0
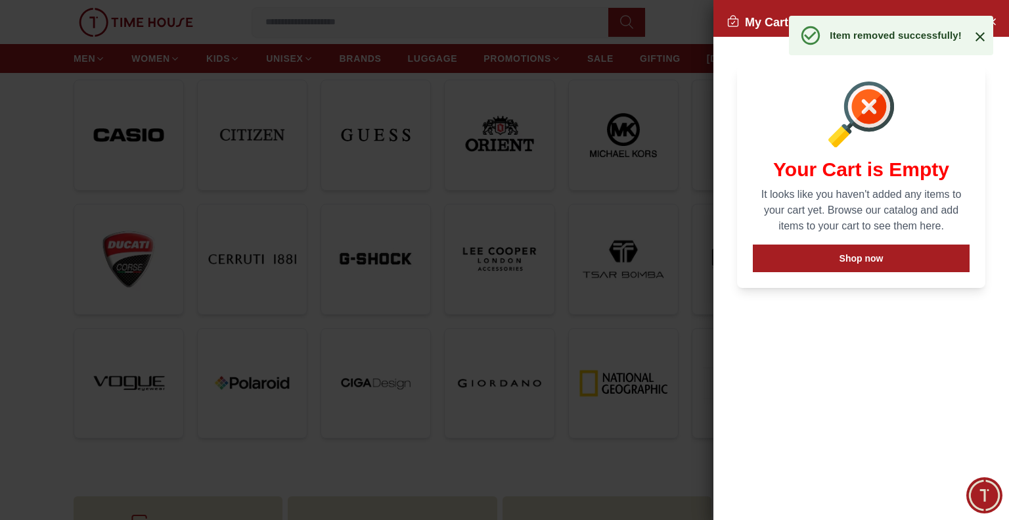
click at [982, 39] on icon at bounding box center [980, 36] width 9 height 9
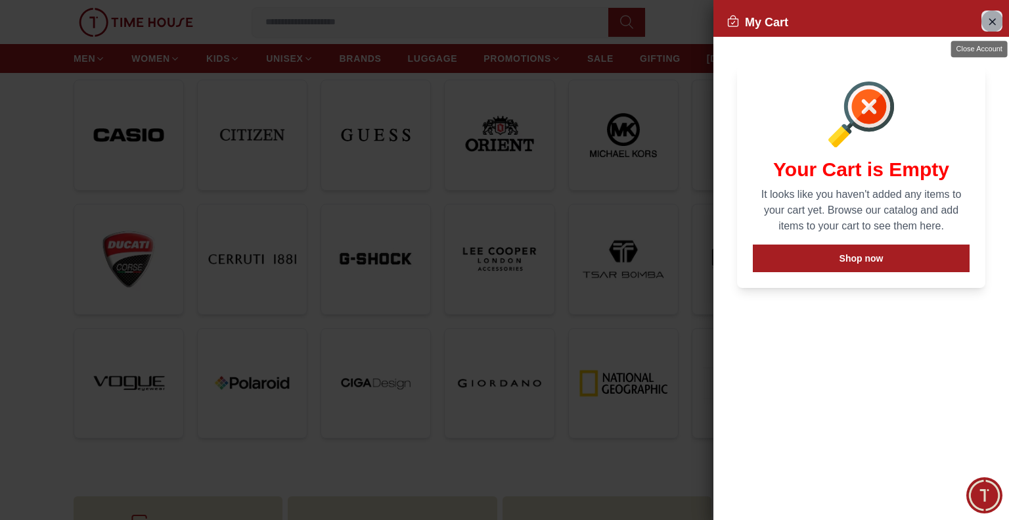
click at [992, 26] on icon "Close Account" at bounding box center [992, 21] width 11 height 16
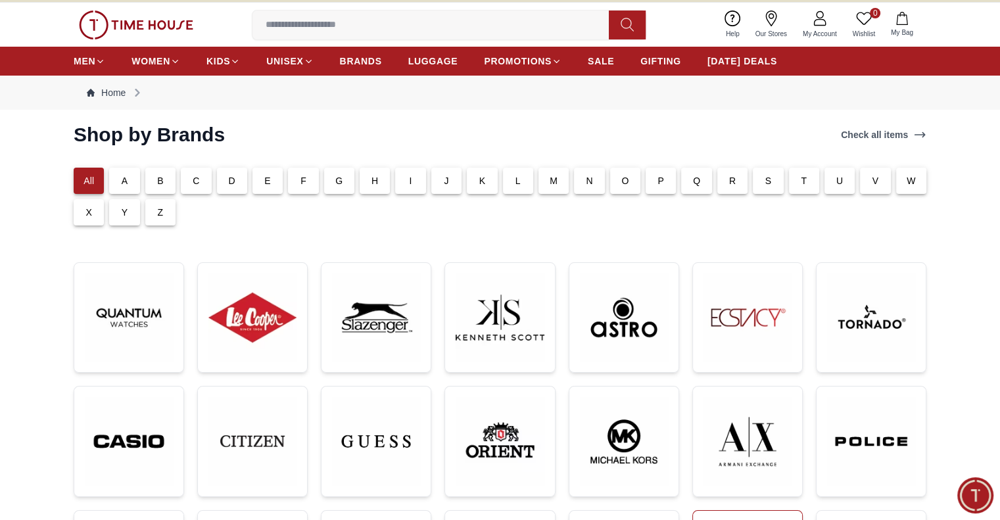
scroll to position [0, 0]
